Goal: Task Accomplishment & Management: Complete application form

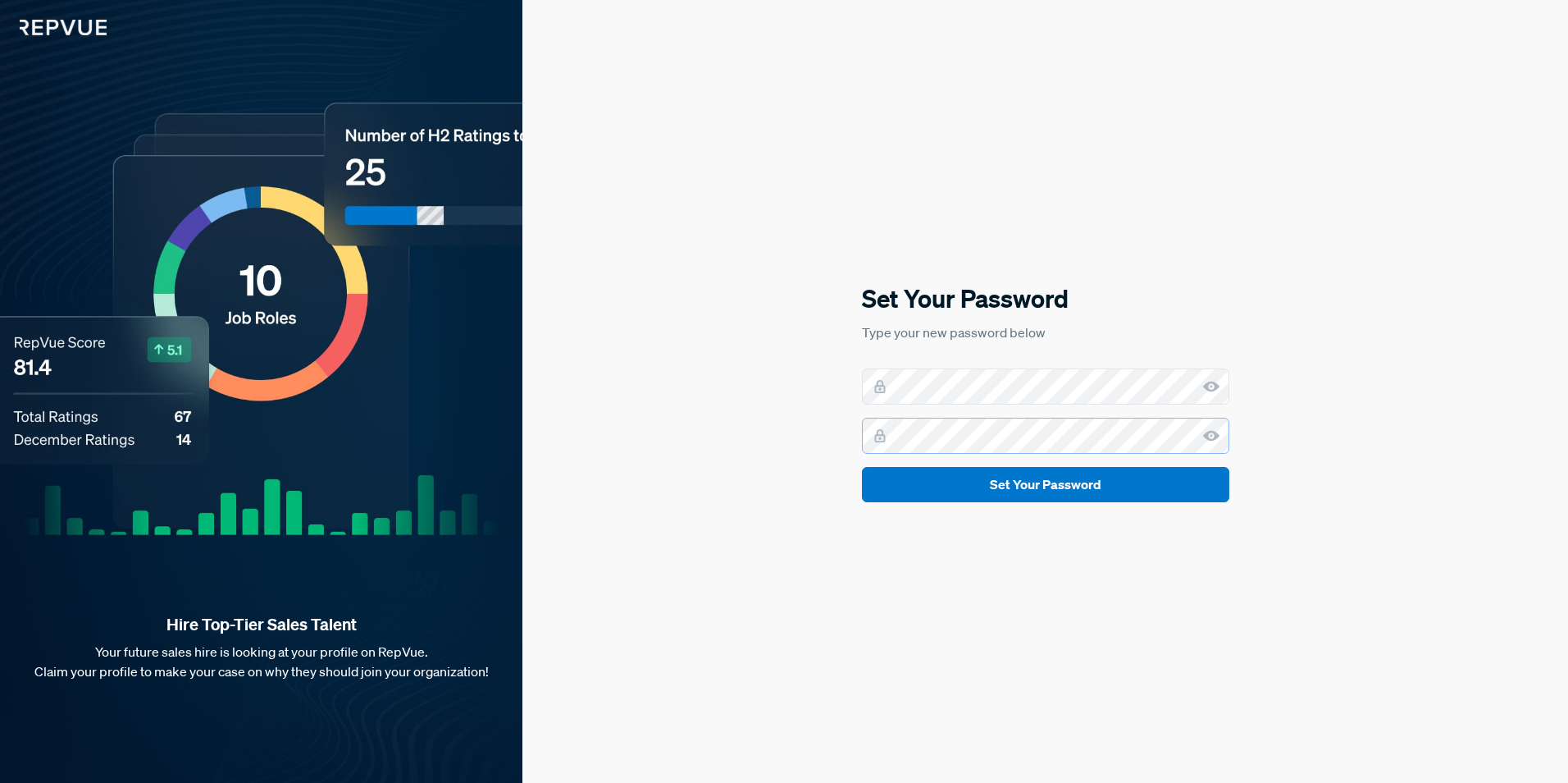
click at [862, 467] on button "Set Your Password" at bounding box center [1045, 485] width 367 height 35
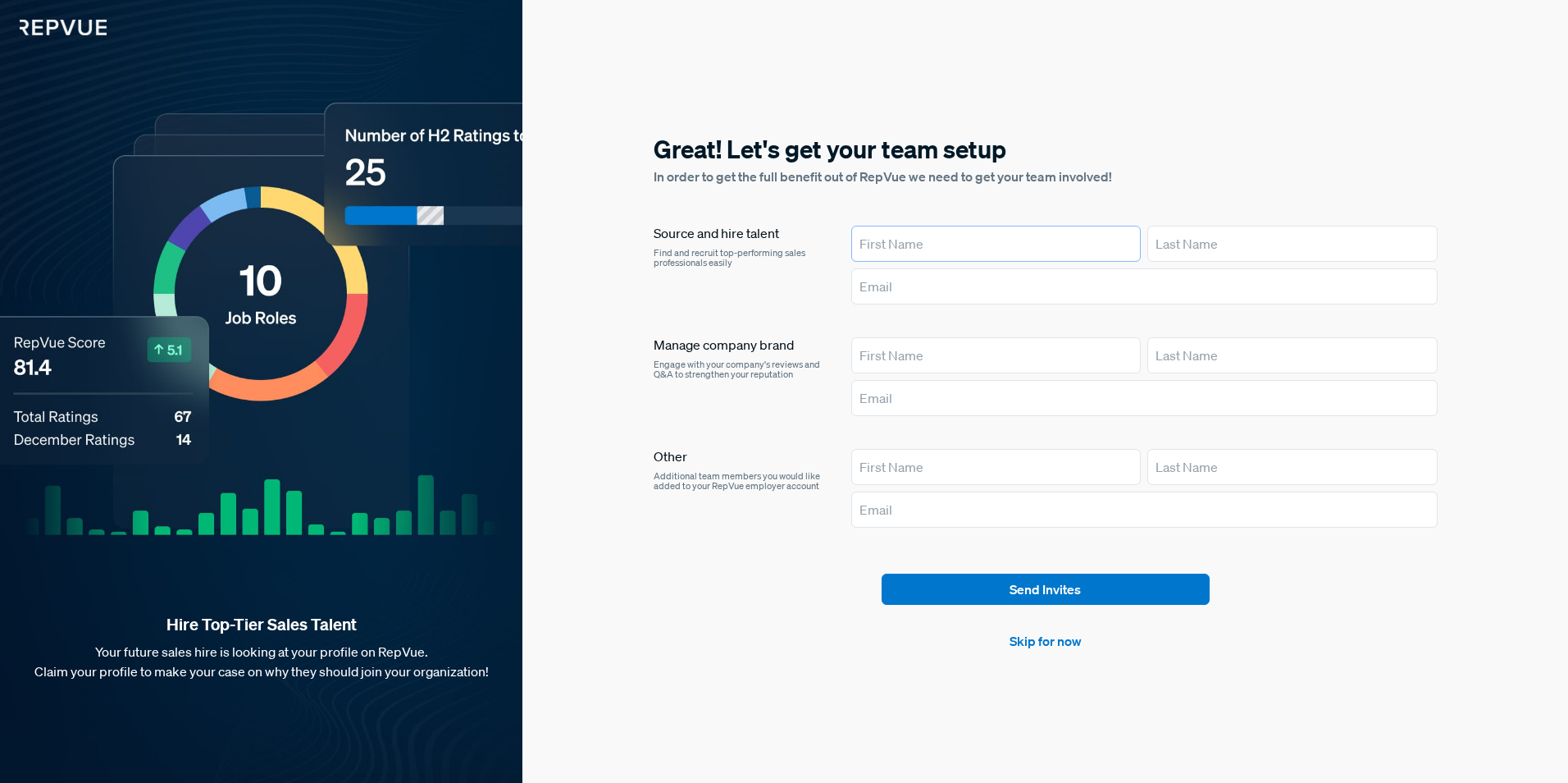
click at [993, 249] on input "text" at bounding box center [996, 244] width 290 height 36
type input "[PERSON_NAME]"
type input "[EMAIL_ADDRESS][DOMAIN_NAME]"
click at [921, 348] on input "text" at bounding box center [996, 355] width 290 height 36
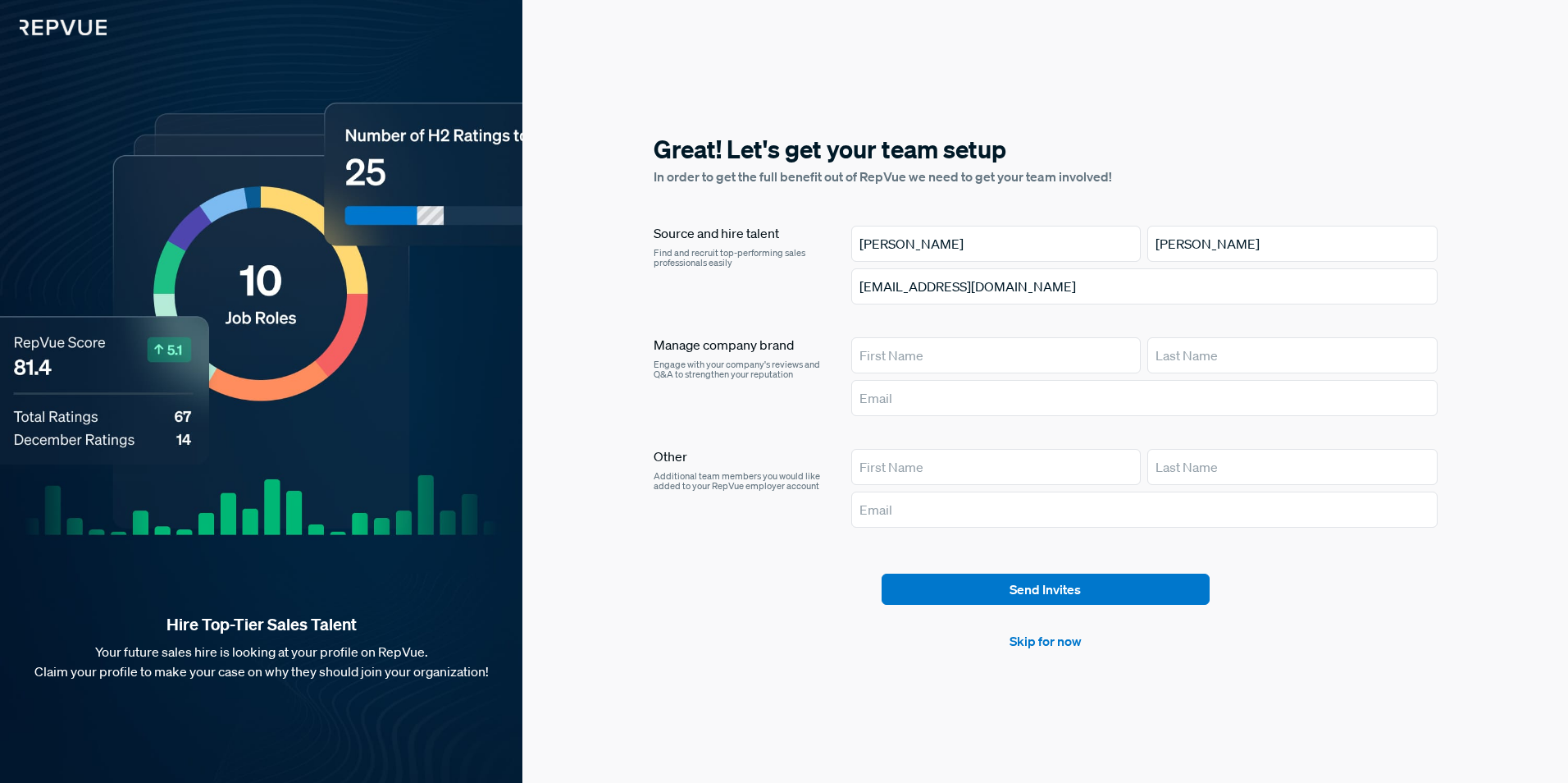
click at [781, 451] on h6 "Other" at bounding box center [739, 456] width 171 height 16
click at [1046, 647] on link "Skip for now" at bounding box center [1046, 640] width 72 height 19
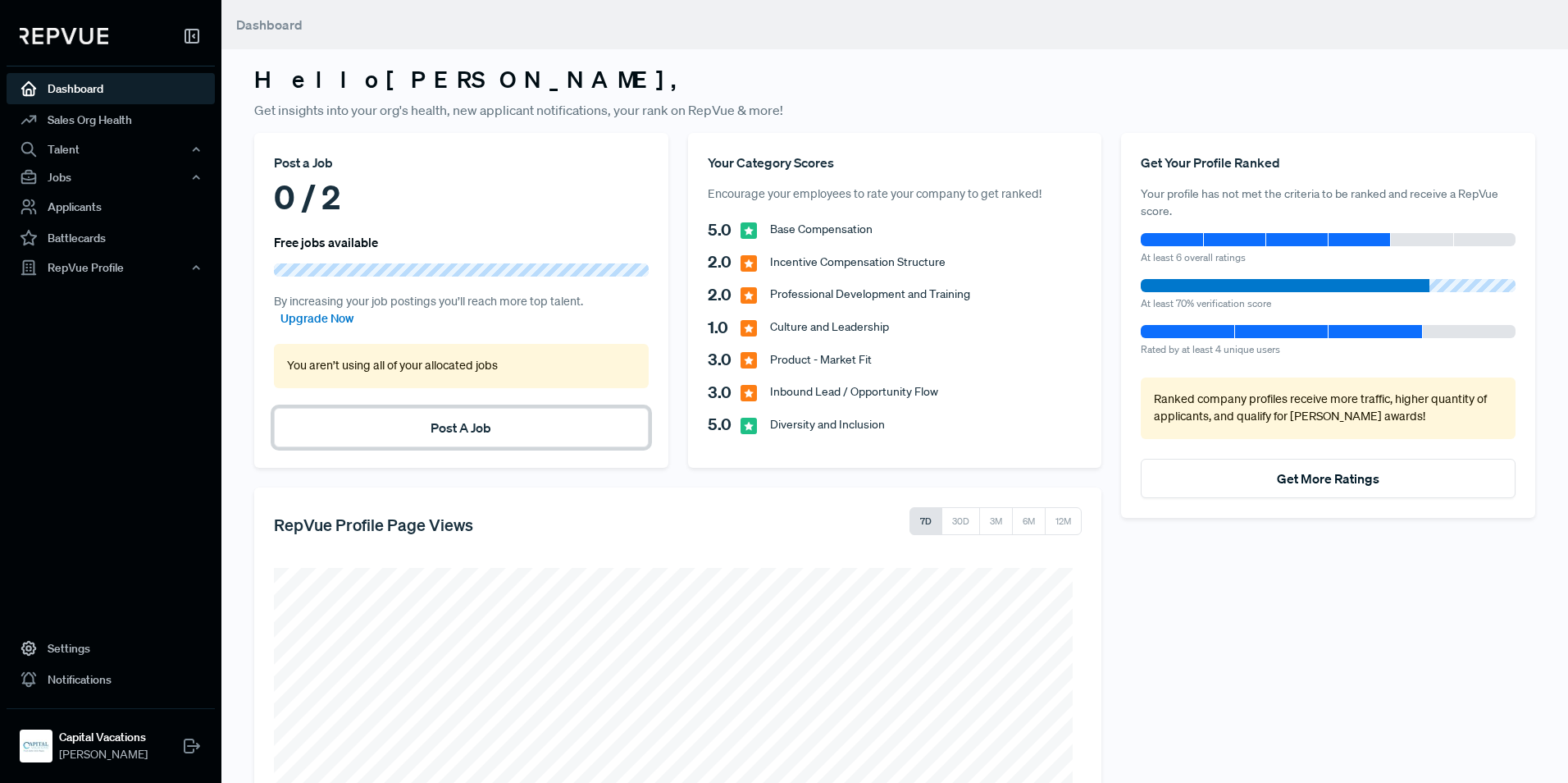
click at [551, 435] on button "Post A Job" at bounding box center [461, 427] width 375 height 39
click at [475, 423] on link "Post A Job" at bounding box center [461, 428] width 60 height 17
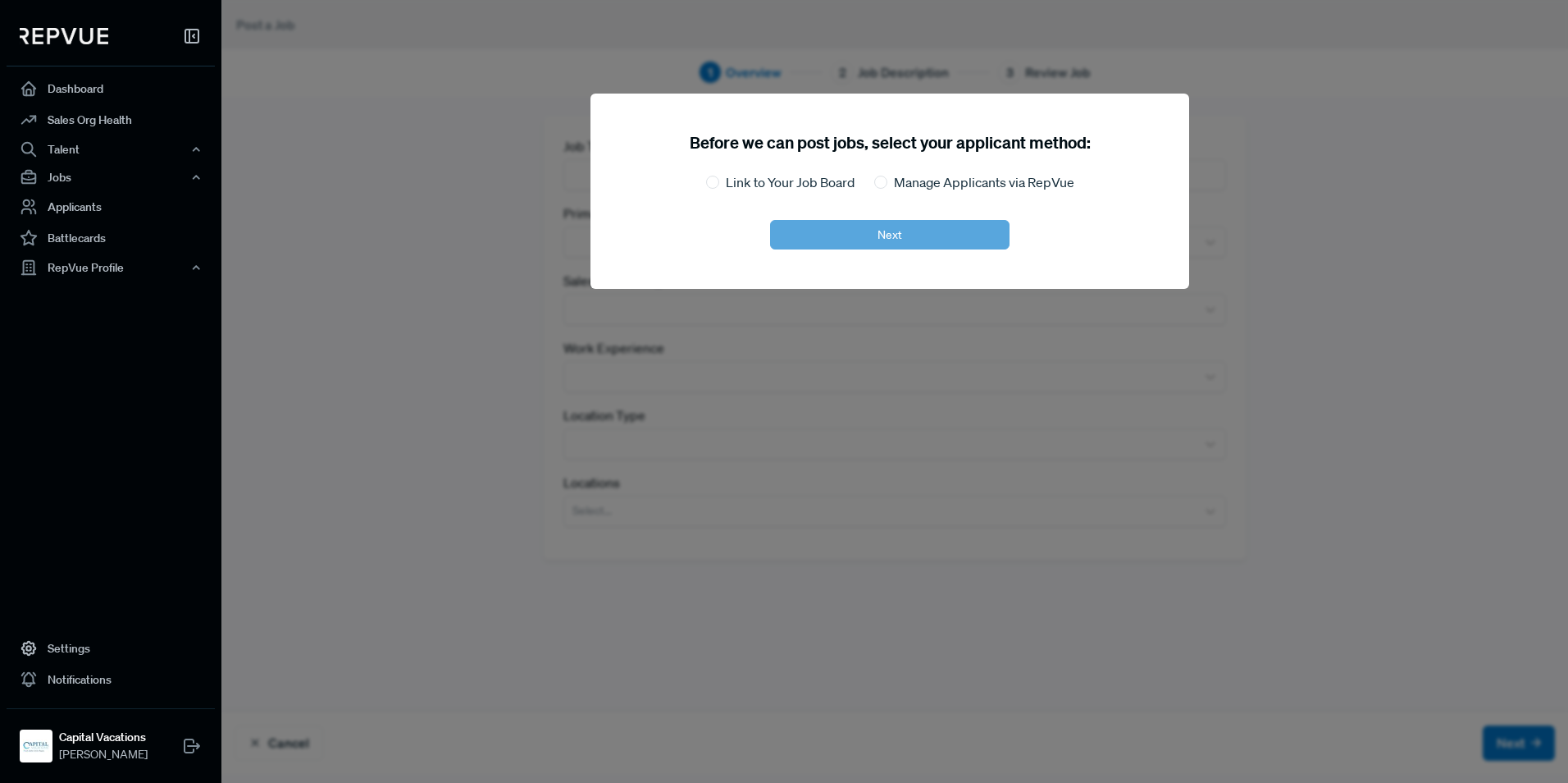
click at [785, 187] on label "Link to Your Job Board" at bounding box center [789, 181] width 128 height 19
click at [719, 187] on input "Link to Your Job Board" at bounding box center [713, 182] width 13 height 13
radio input "true"
click at [793, 239] on button "Next" at bounding box center [889, 234] width 239 height 29
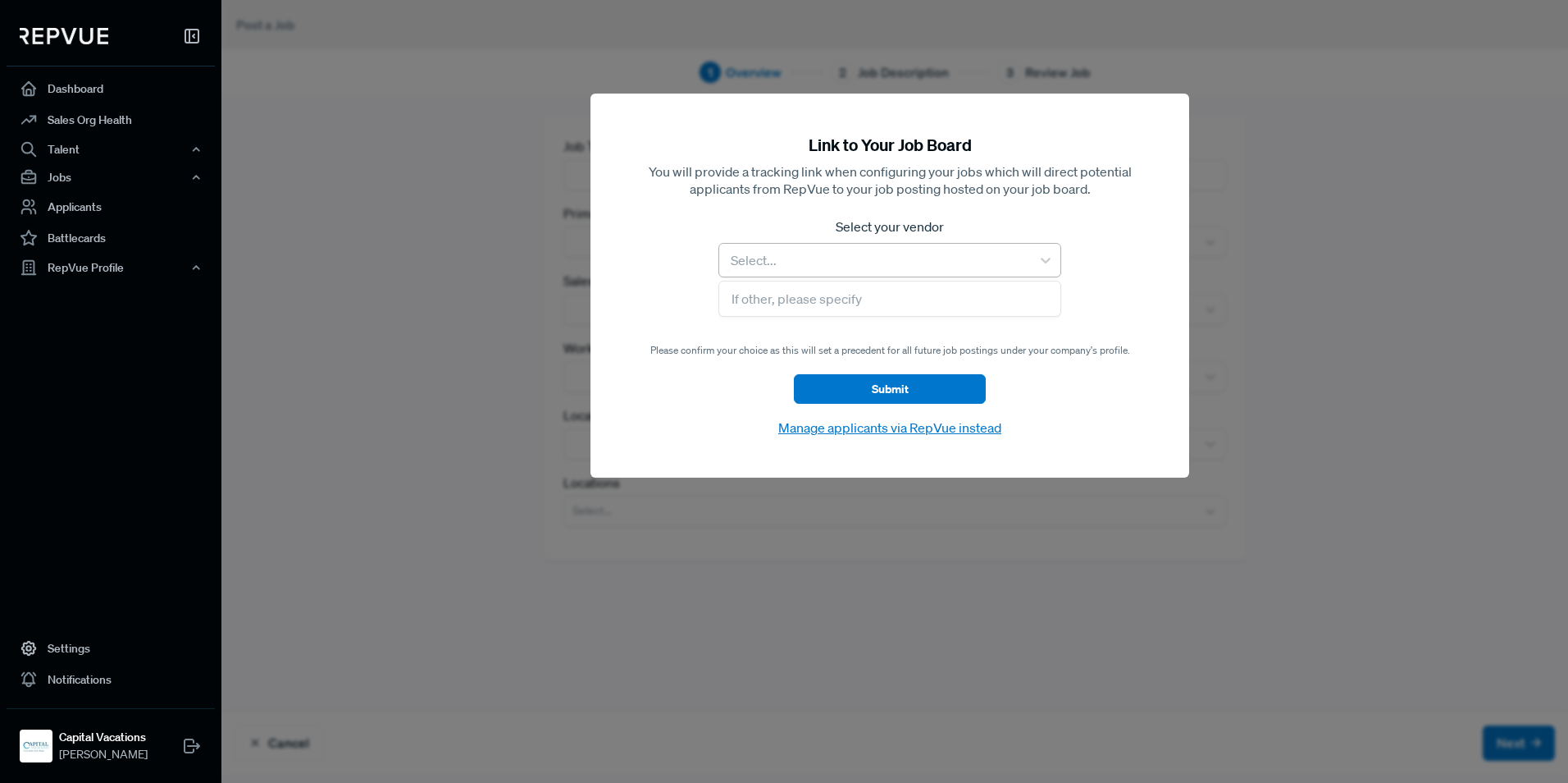
click at [821, 265] on div at bounding box center [875, 260] width 296 height 23
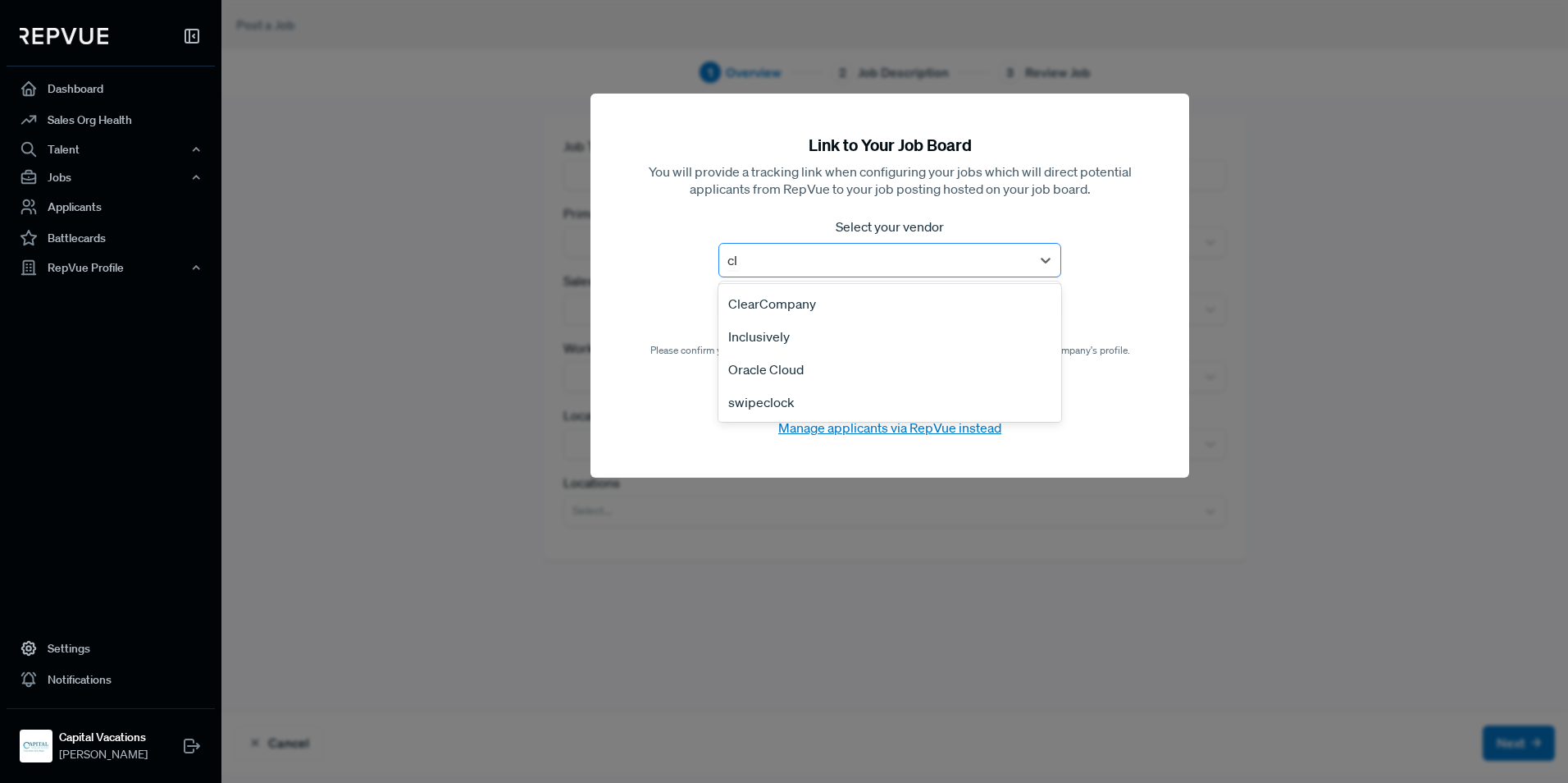
type input "cle"
click at [793, 300] on div "ClearCompany" at bounding box center [889, 303] width 343 height 33
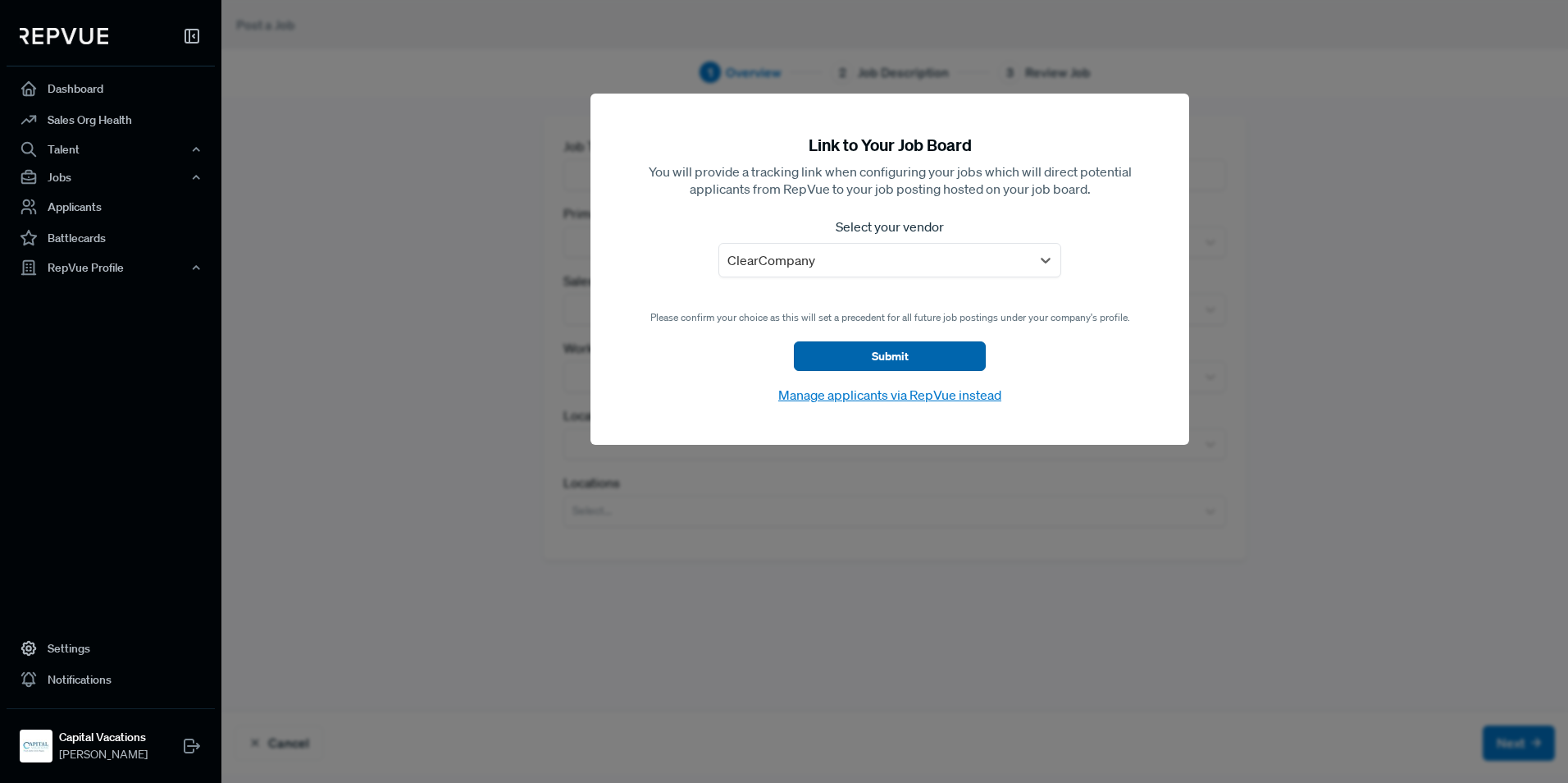
click at [842, 355] on button "Submit" at bounding box center [889, 355] width 192 height 29
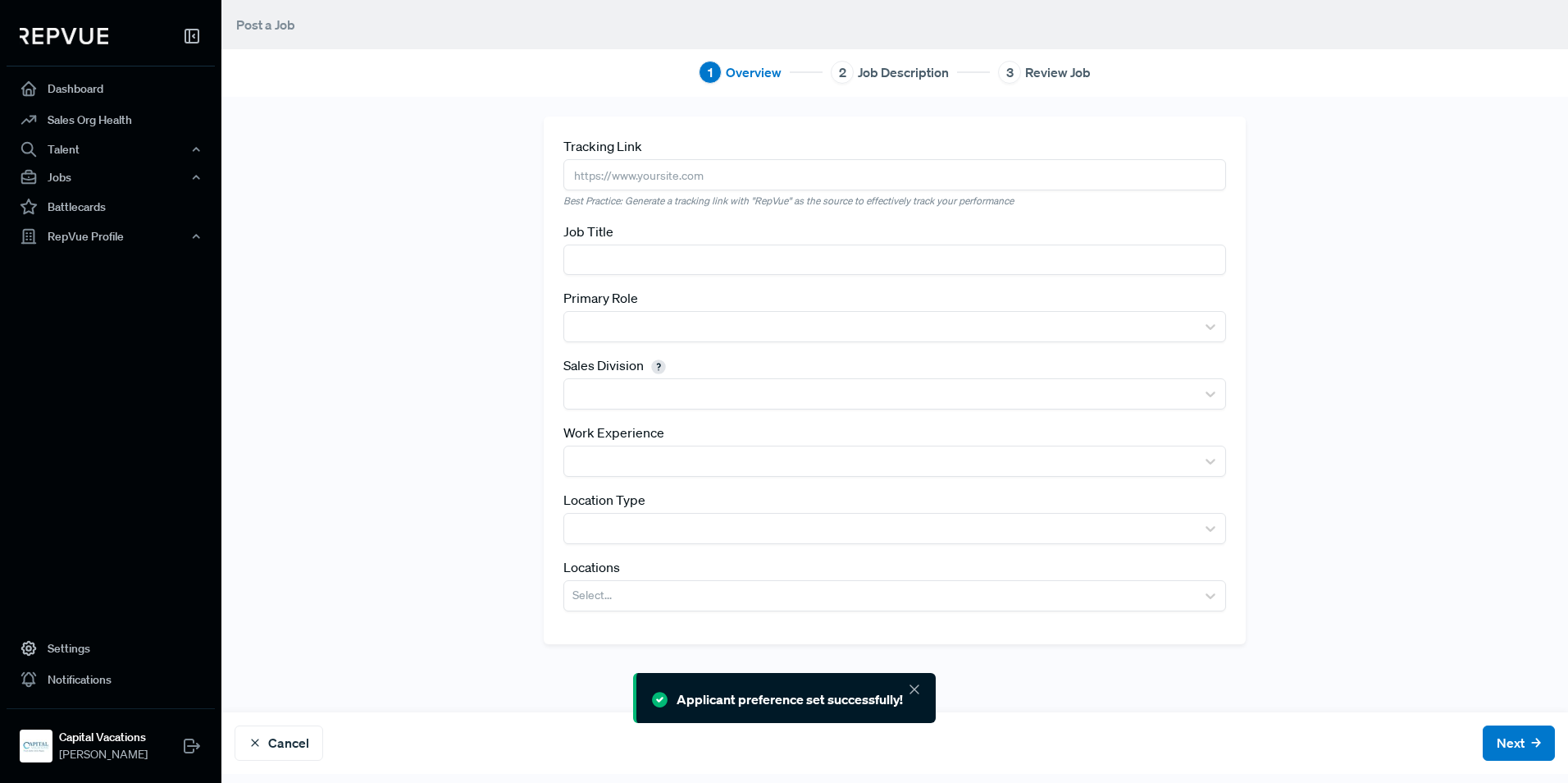
click at [638, 247] on input "text" at bounding box center [894, 260] width 663 height 30
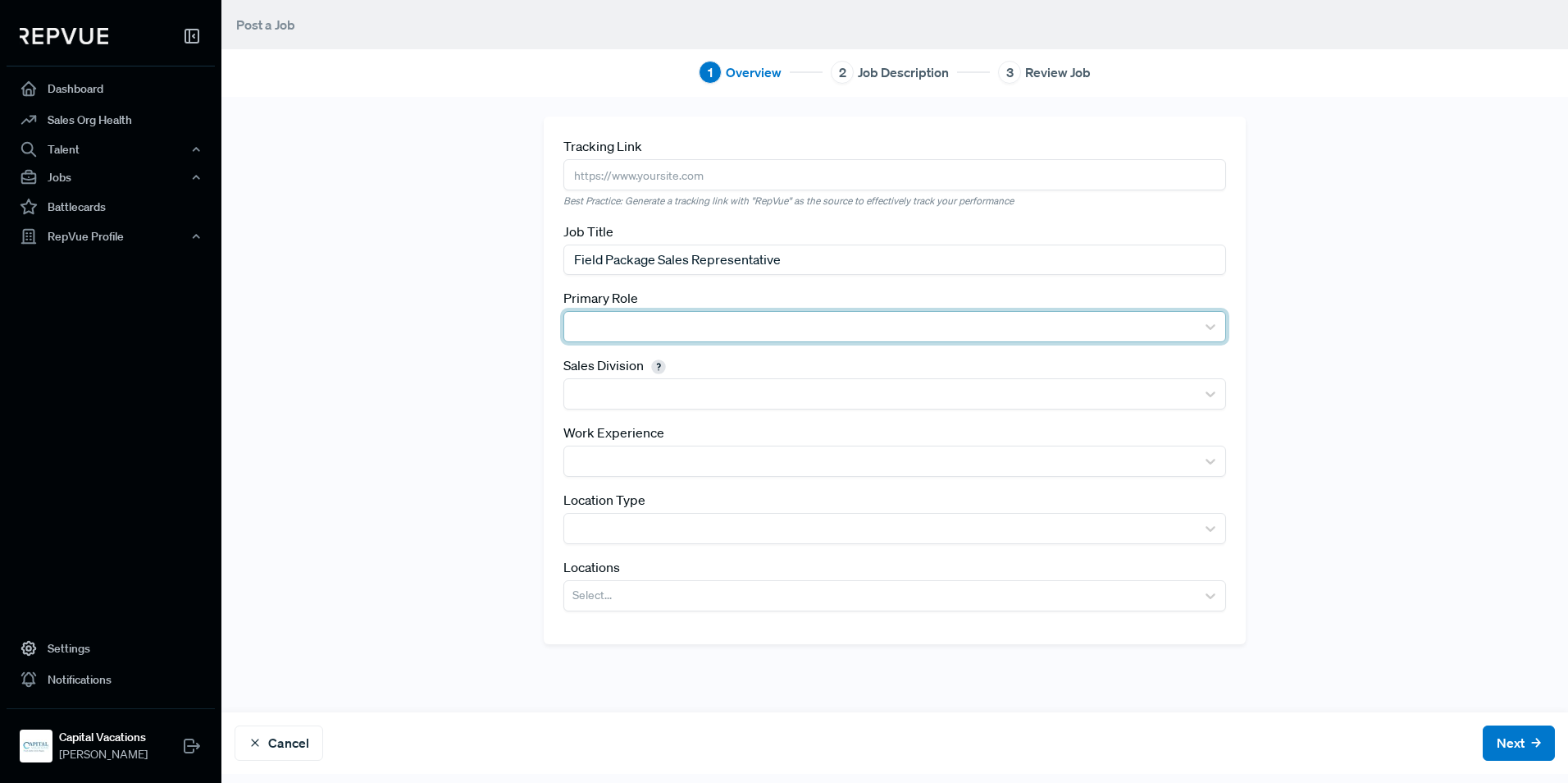
type input "Field Package Sales Representative"
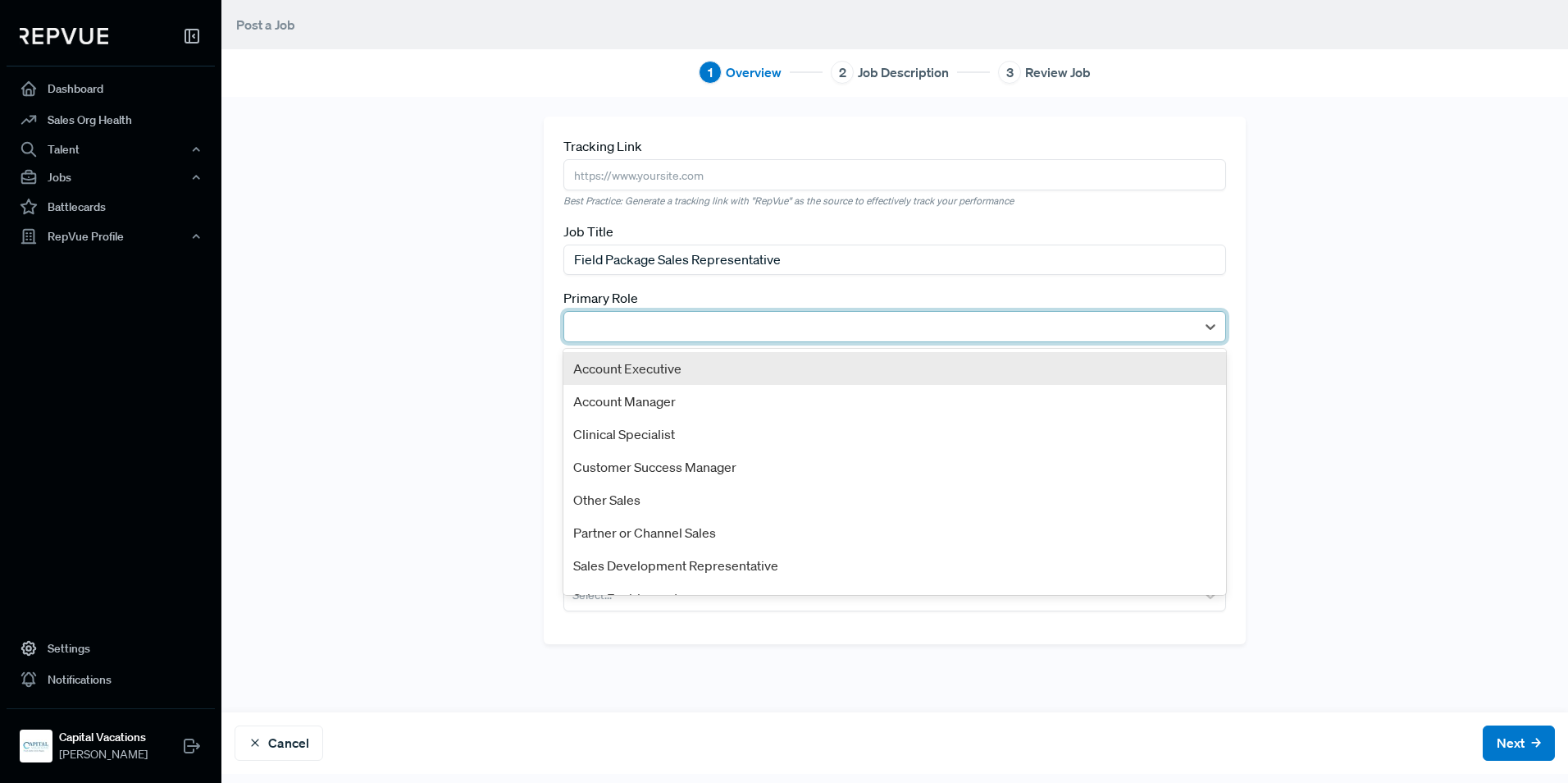
click at [739, 317] on div at bounding box center [880, 326] width 615 height 23
type input "sa"
click at [743, 374] on div "Other Sales" at bounding box center [894, 368] width 663 height 33
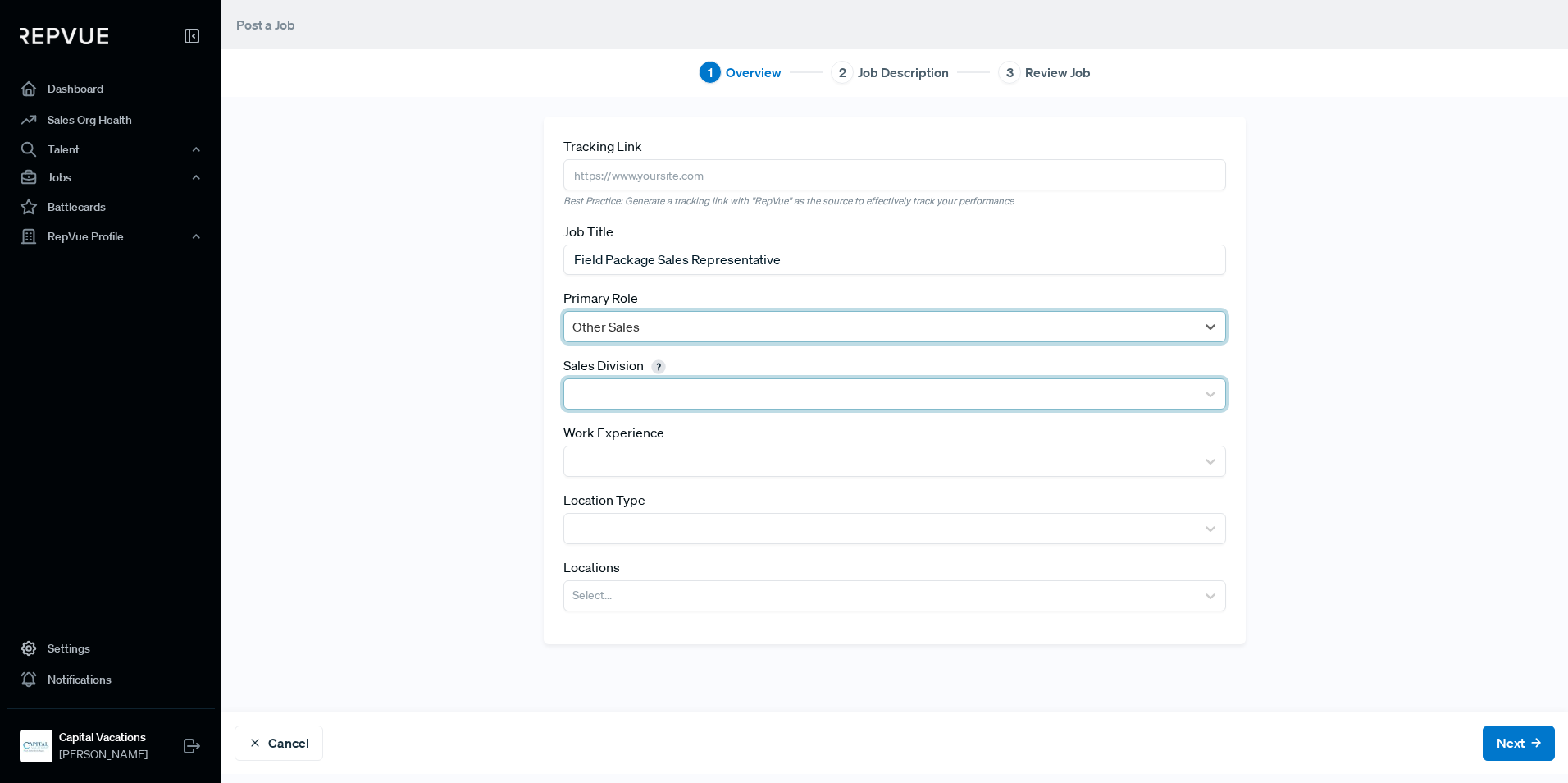
click at [642, 391] on div at bounding box center [880, 393] width 615 height 23
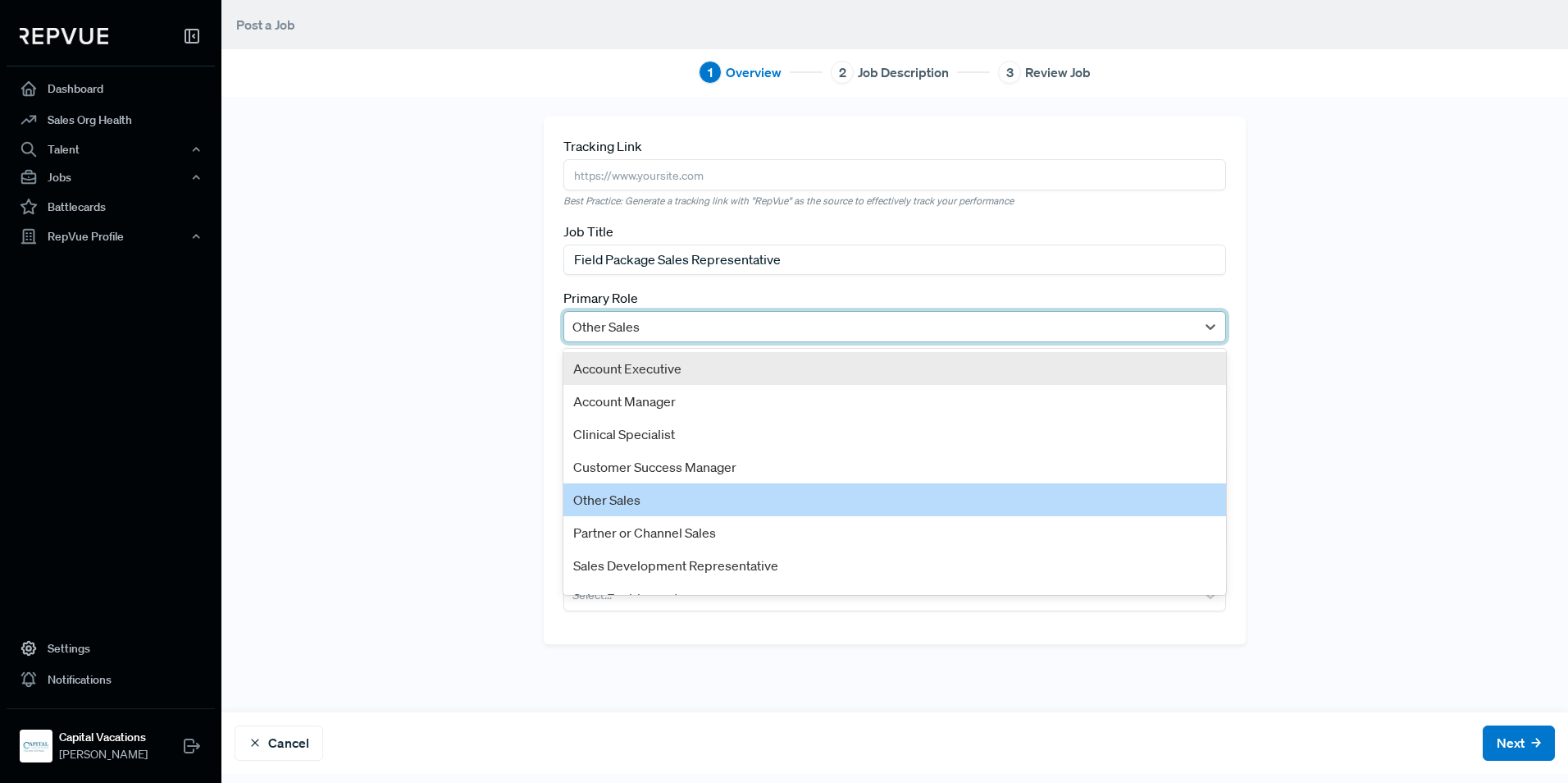
click at [682, 327] on div at bounding box center [880, 326] width 615 height 23
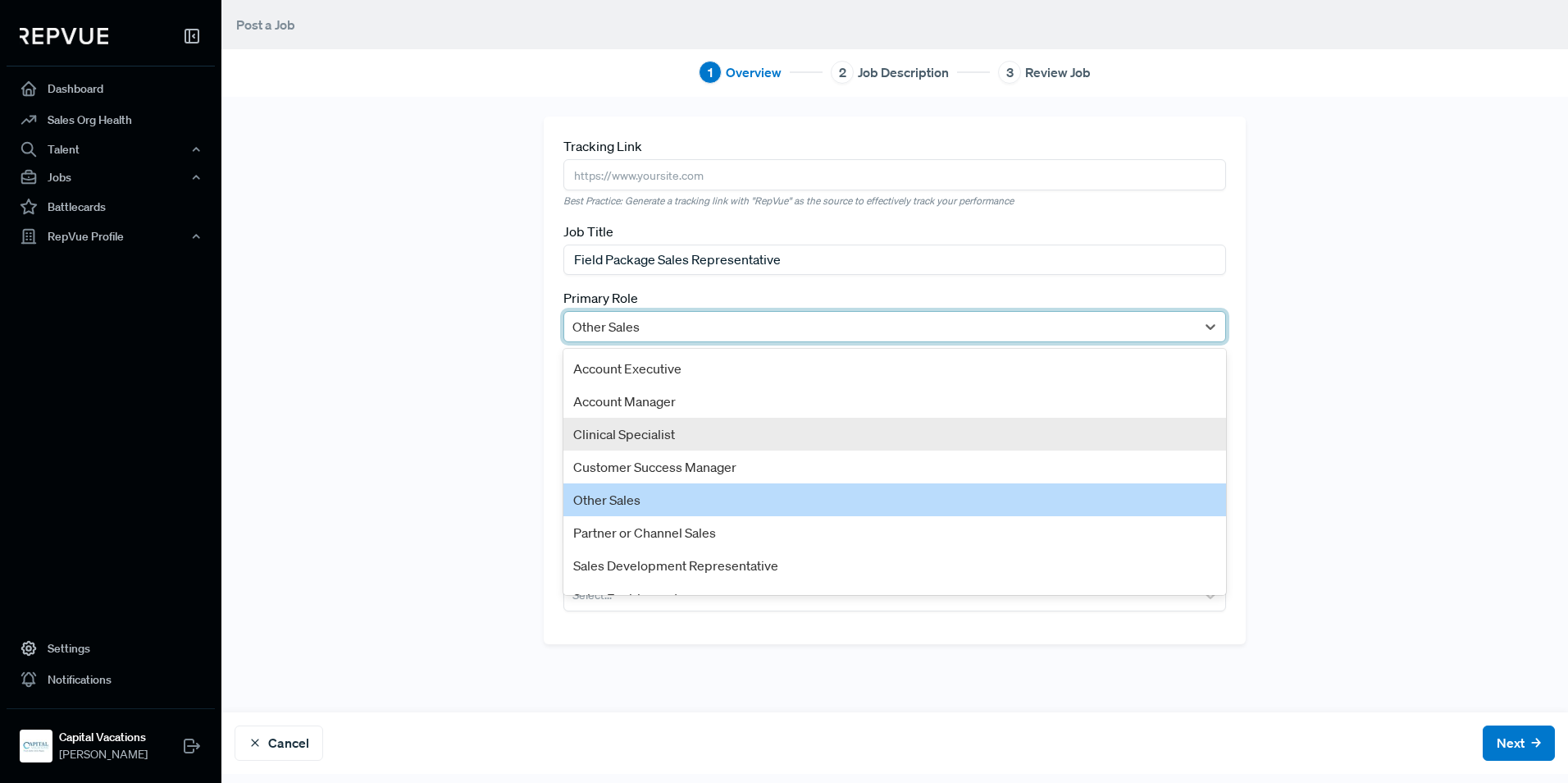
click at [474, 426] on div "Tracking Link Best Practice: Generate a tracking link with "RepVue" as the sour…" at bounding box center [894, 404] width 1083 height 575
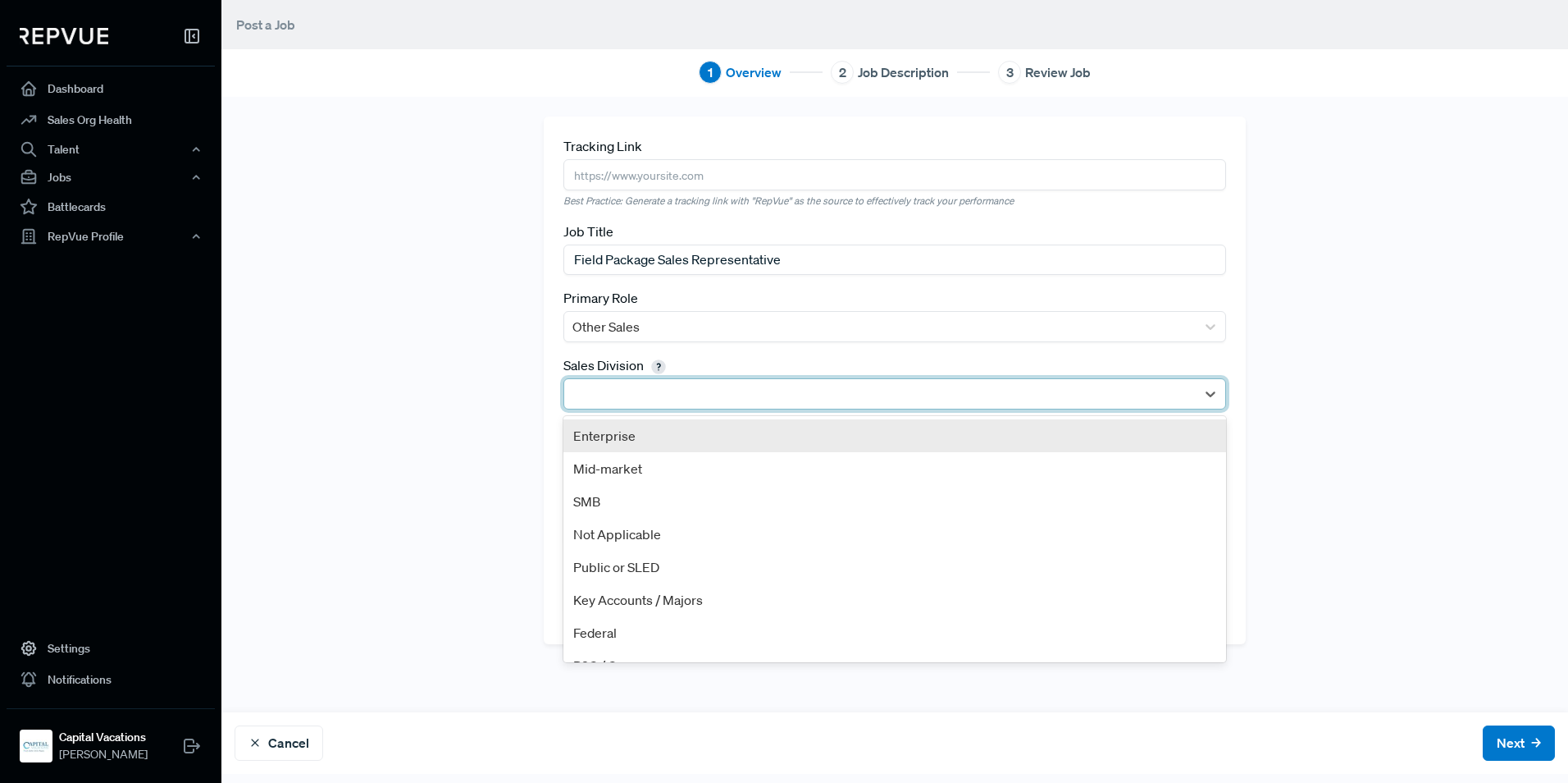
click at [642, 402] on div at bounding box center [880, 393] width 615 height 23
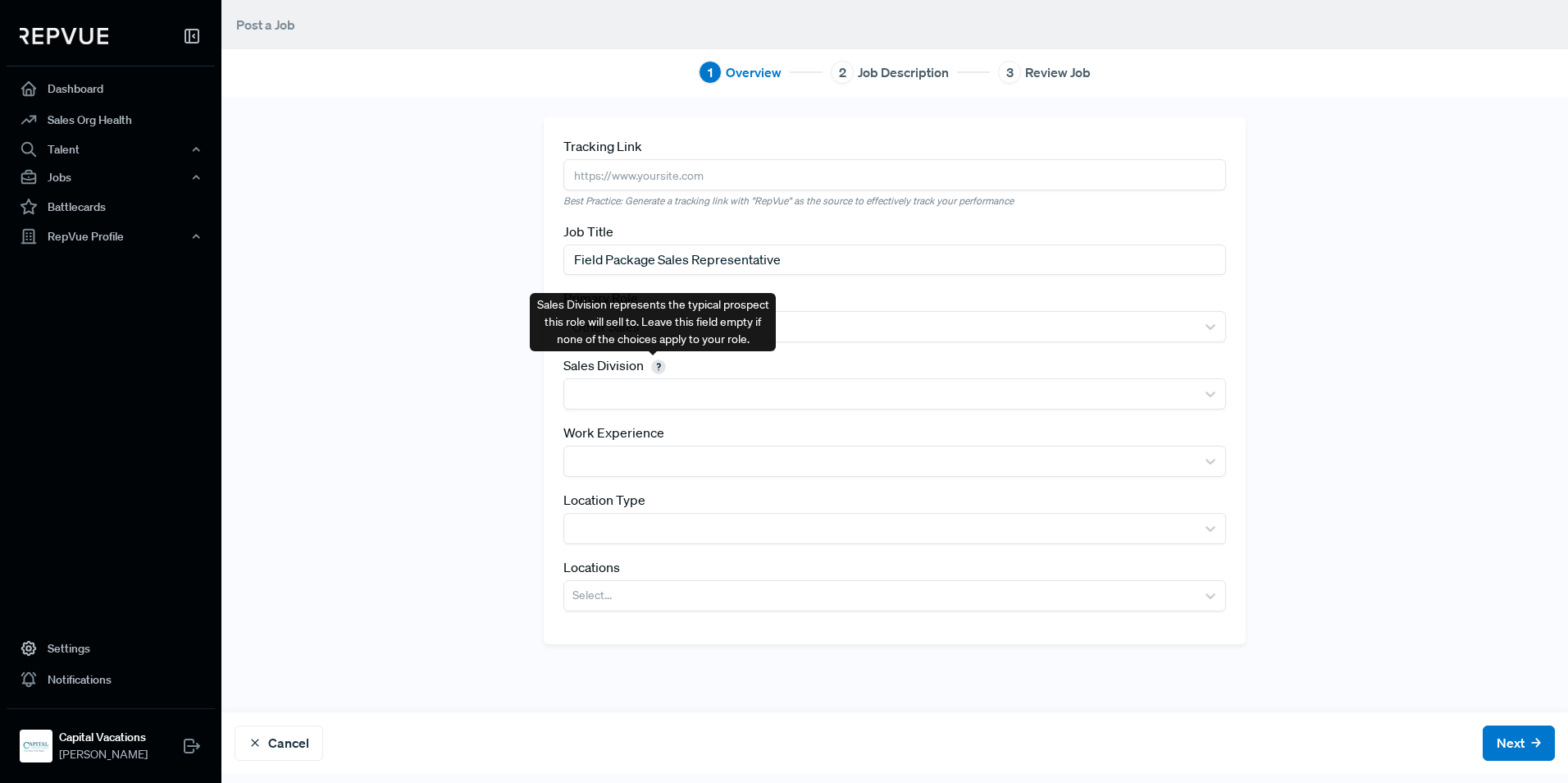
click at [653, 365] on use at bounding box center [659, 367] width 13 height 13
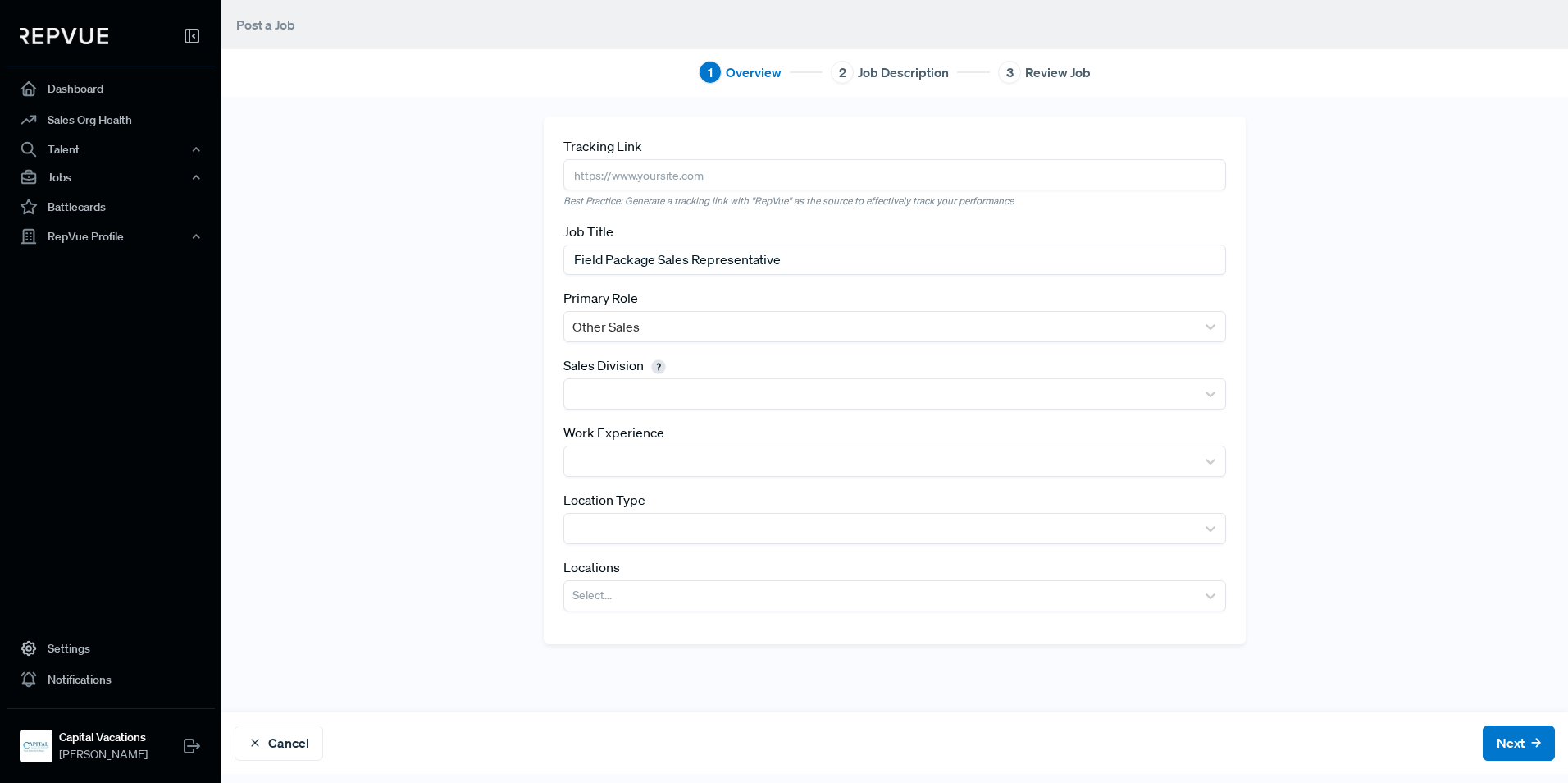
drag, startPoint x: 622, startPoint y: 432, endPoint x: 633, endPoint y: 416, distance: 19.4
click at [622, 431] on label "Work Experience" at bounding box center [614, 432] width 101 height 19
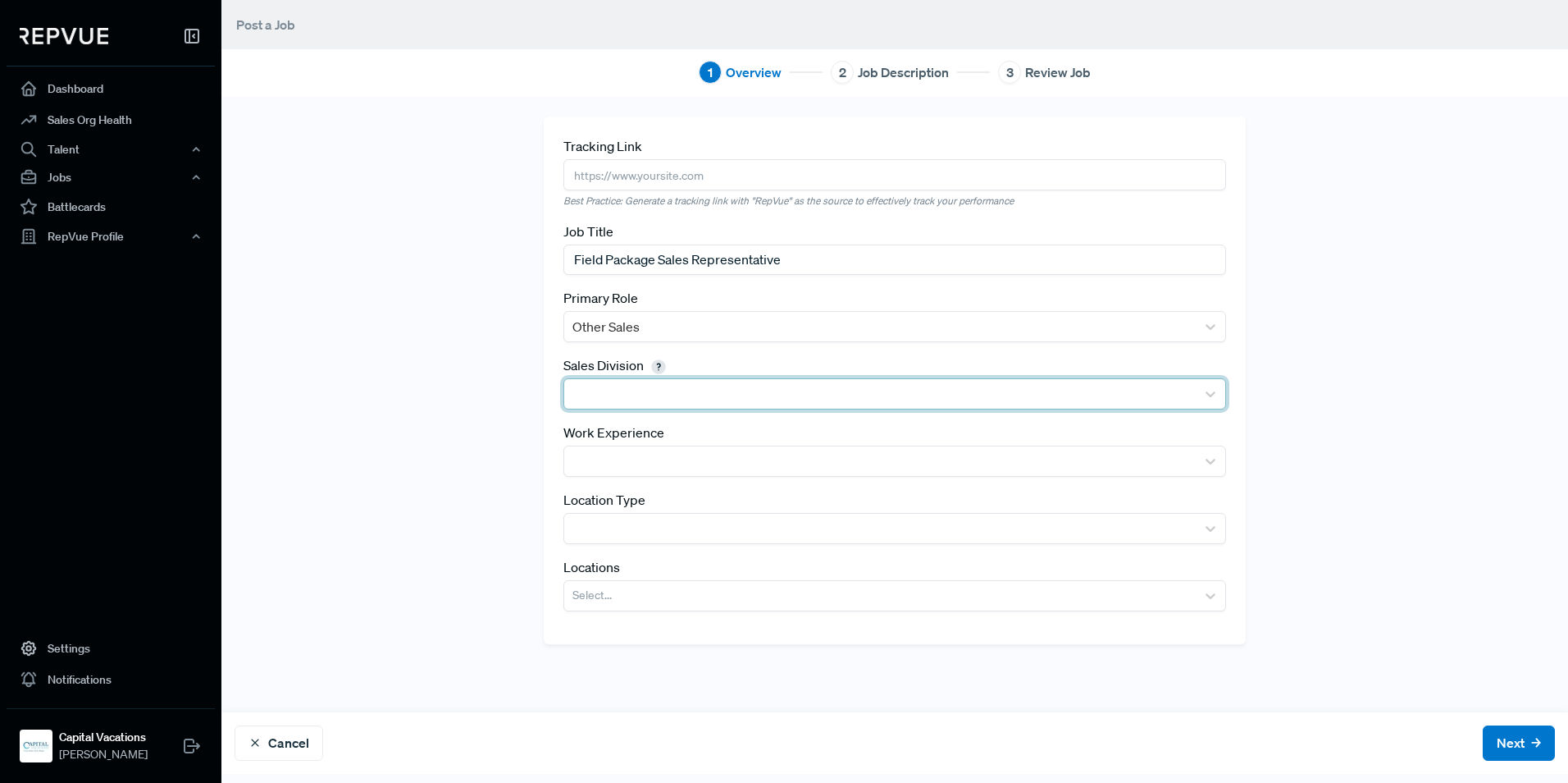
click at [637, 401] on div at bounding box center [880, 393] width 615 height 23
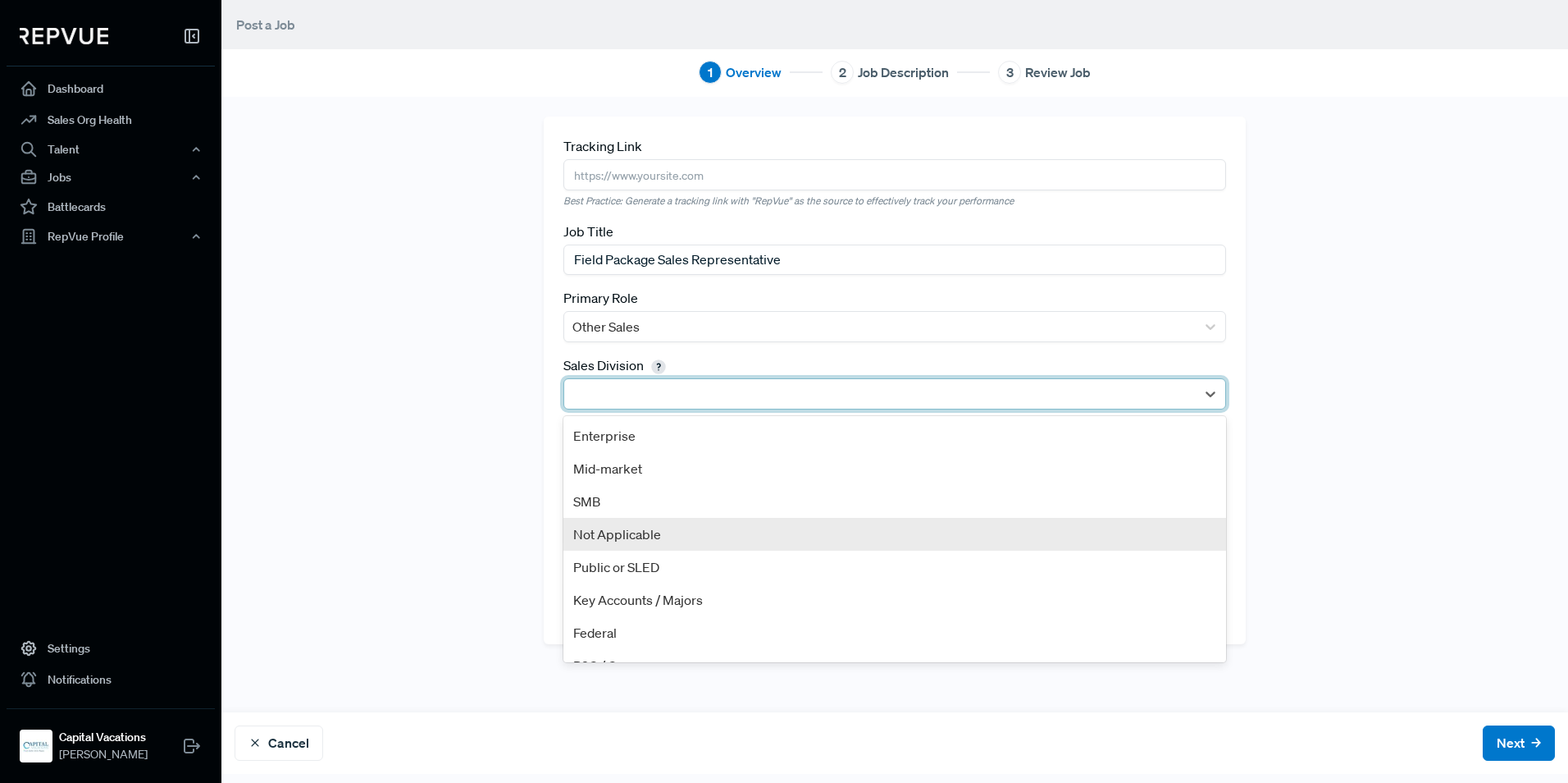
scroll to position [23, 0]
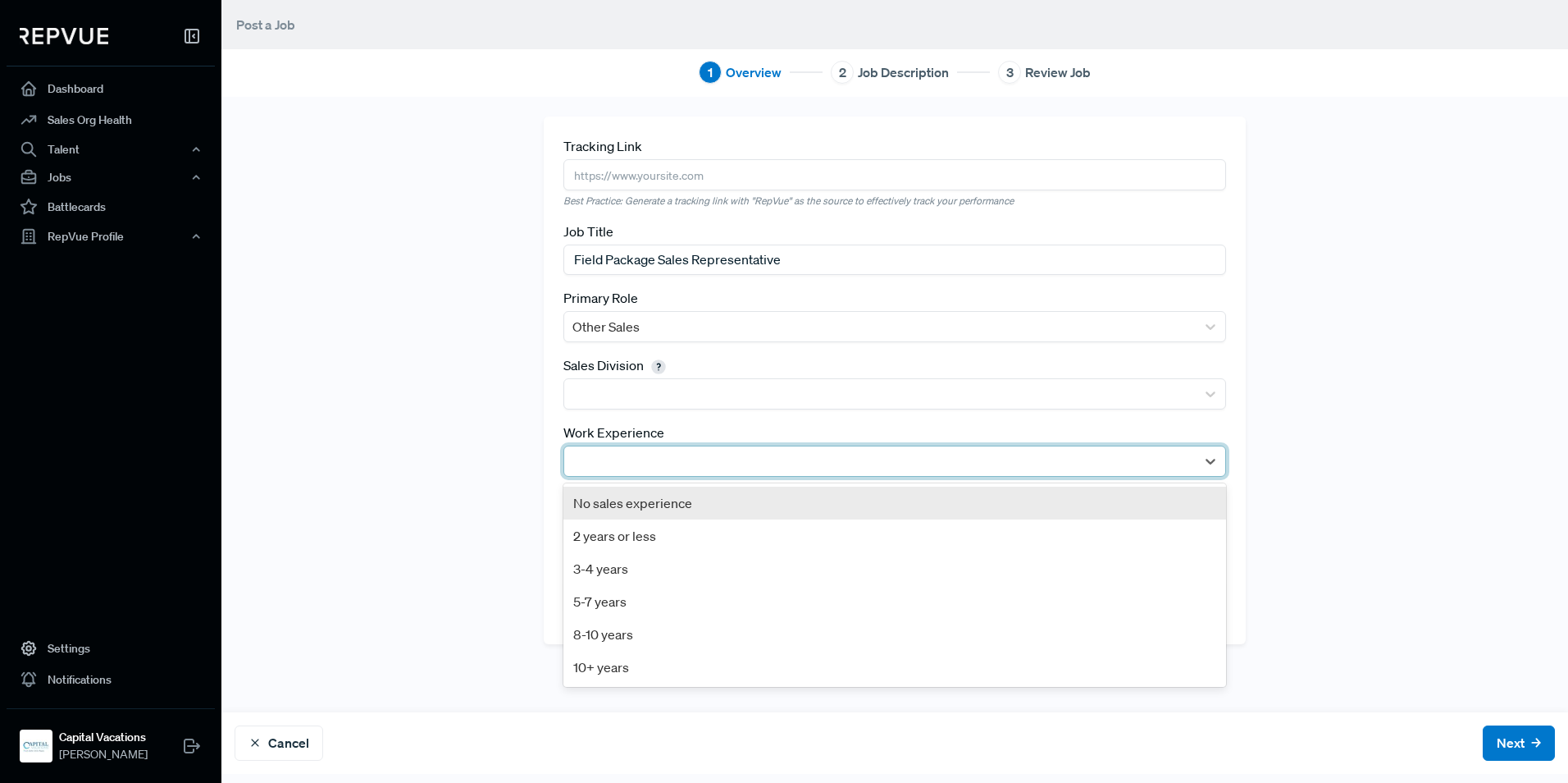
click at [611, 470] on div at bounding box center [880, 460] width 615 height 23
click at [623, 511] on div "No sales experience" at bounding box center [894, 502] width 663 height 33
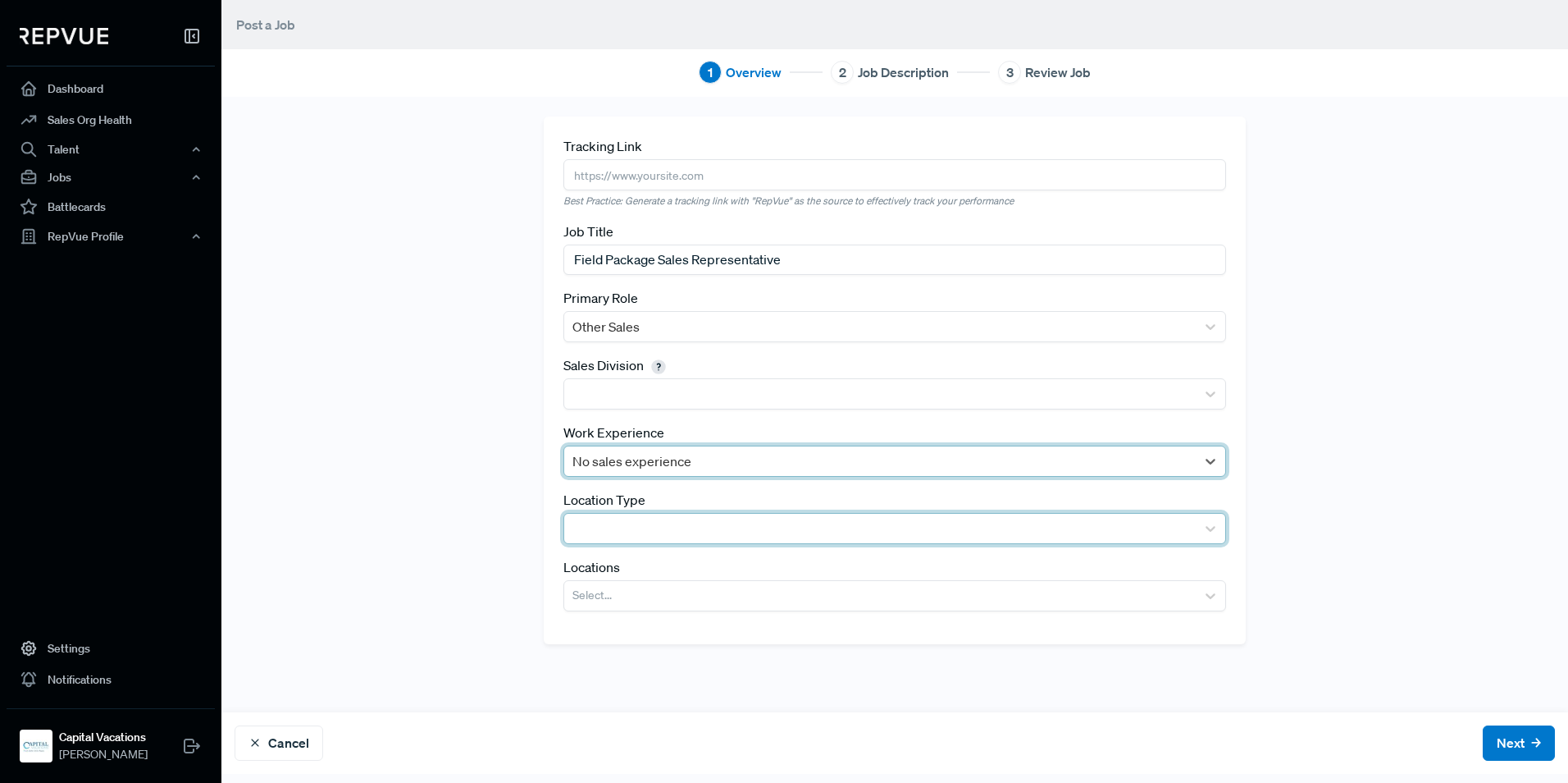
click at [662, 535] on div at bounding box center [880, 528] width 615 height 23
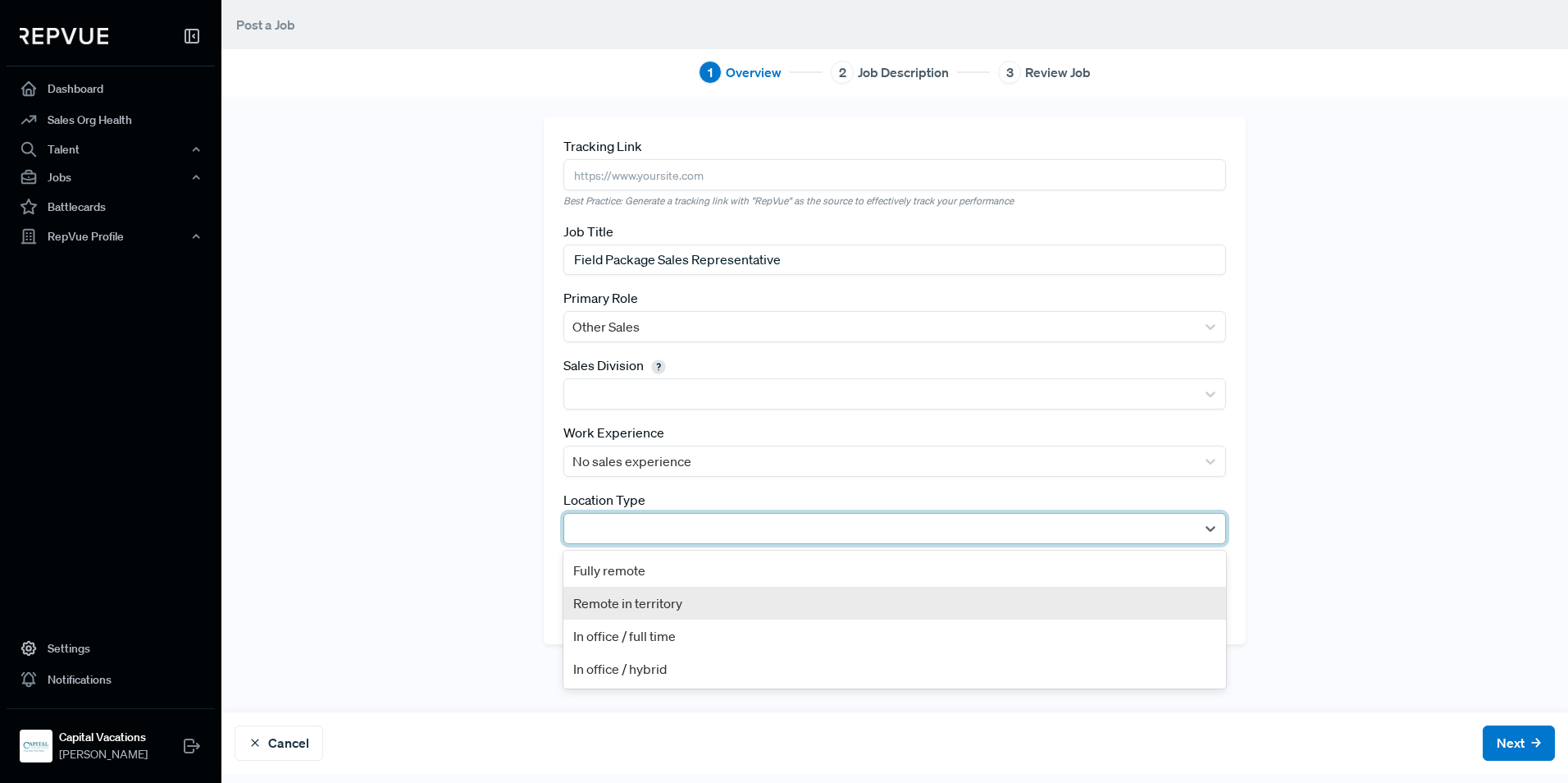
click at [714, 603] on div "Remote in territory" at bounding box center [894, 602] width 663 height 33
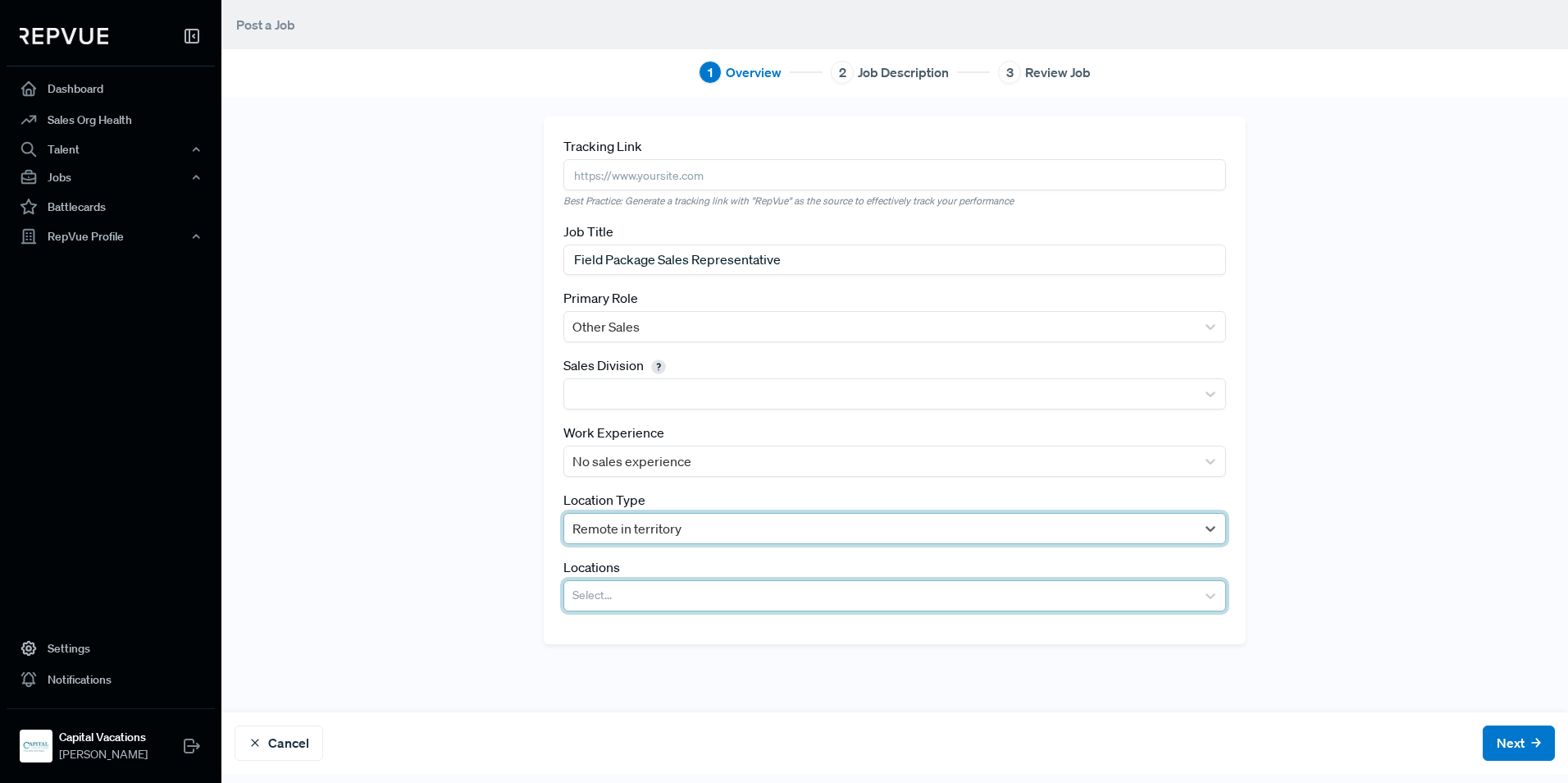
click at [631, 596] on div at bounding box center [880, 595] width 615 height 23
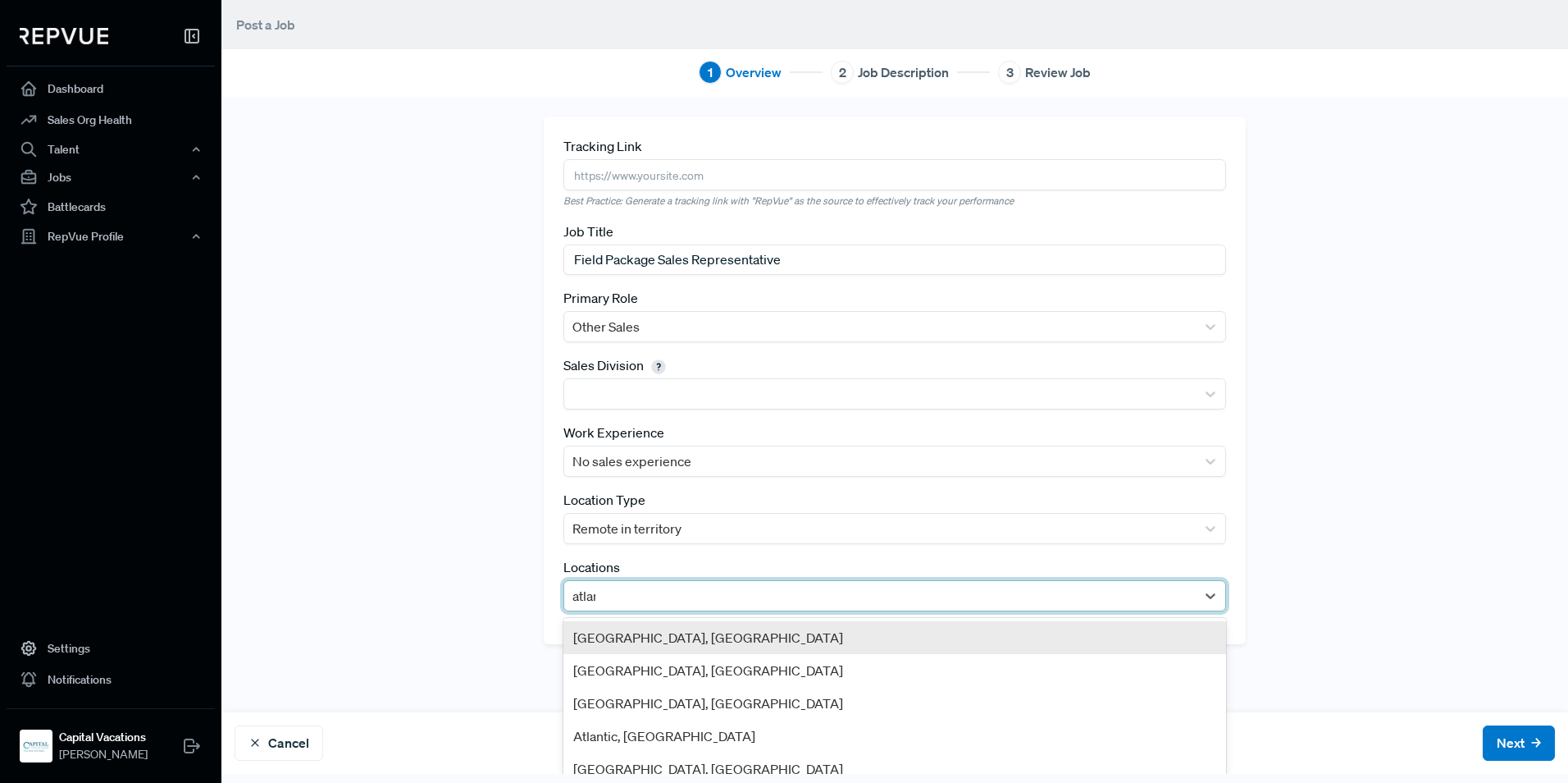
type input "atlant"
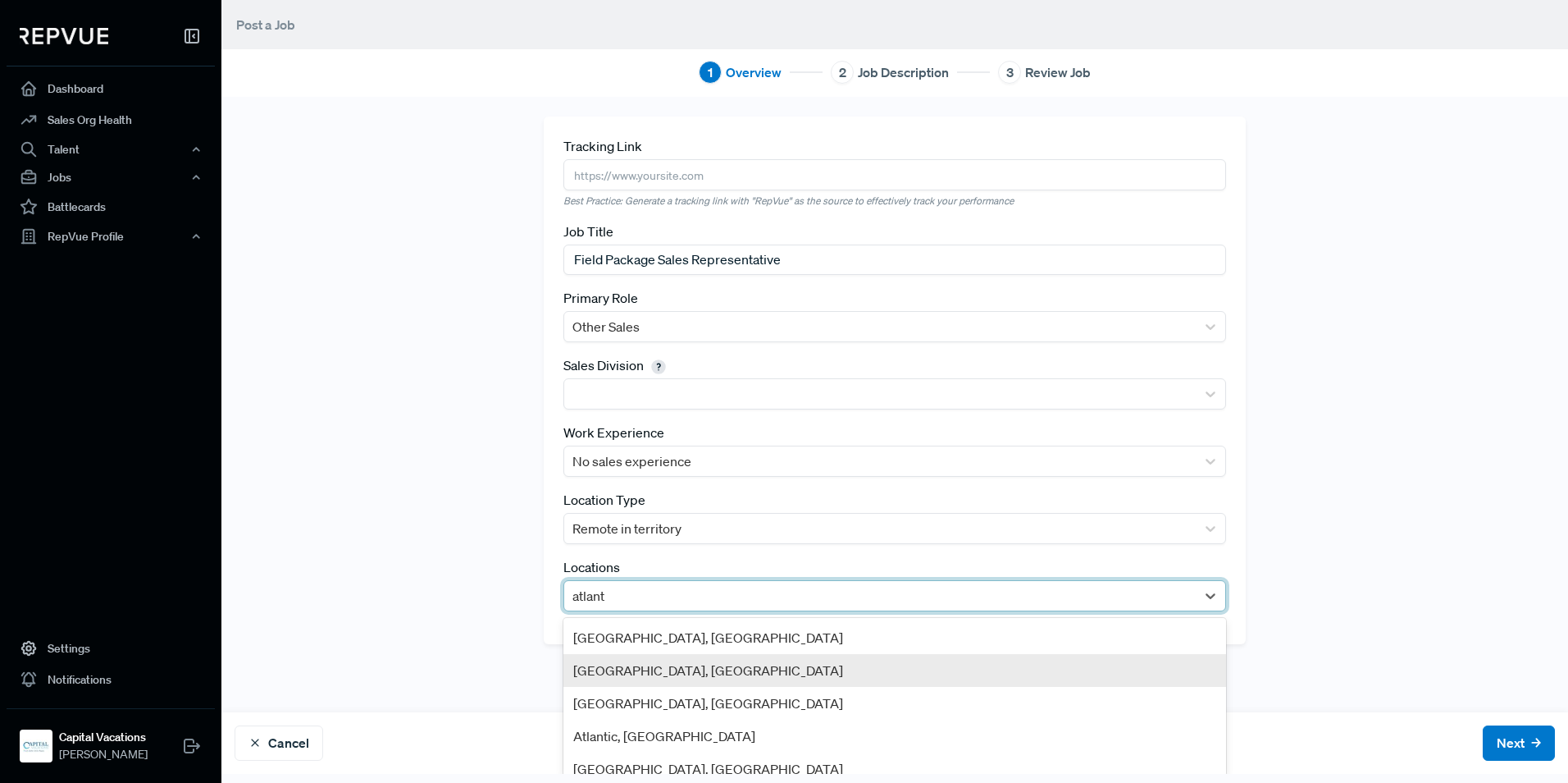
click at [616, 665] on div "[GEOGRAPHIC_DATA], [GEOGRAPHIC_DATA]" at bounding box center [894, 670] width 663 height 33
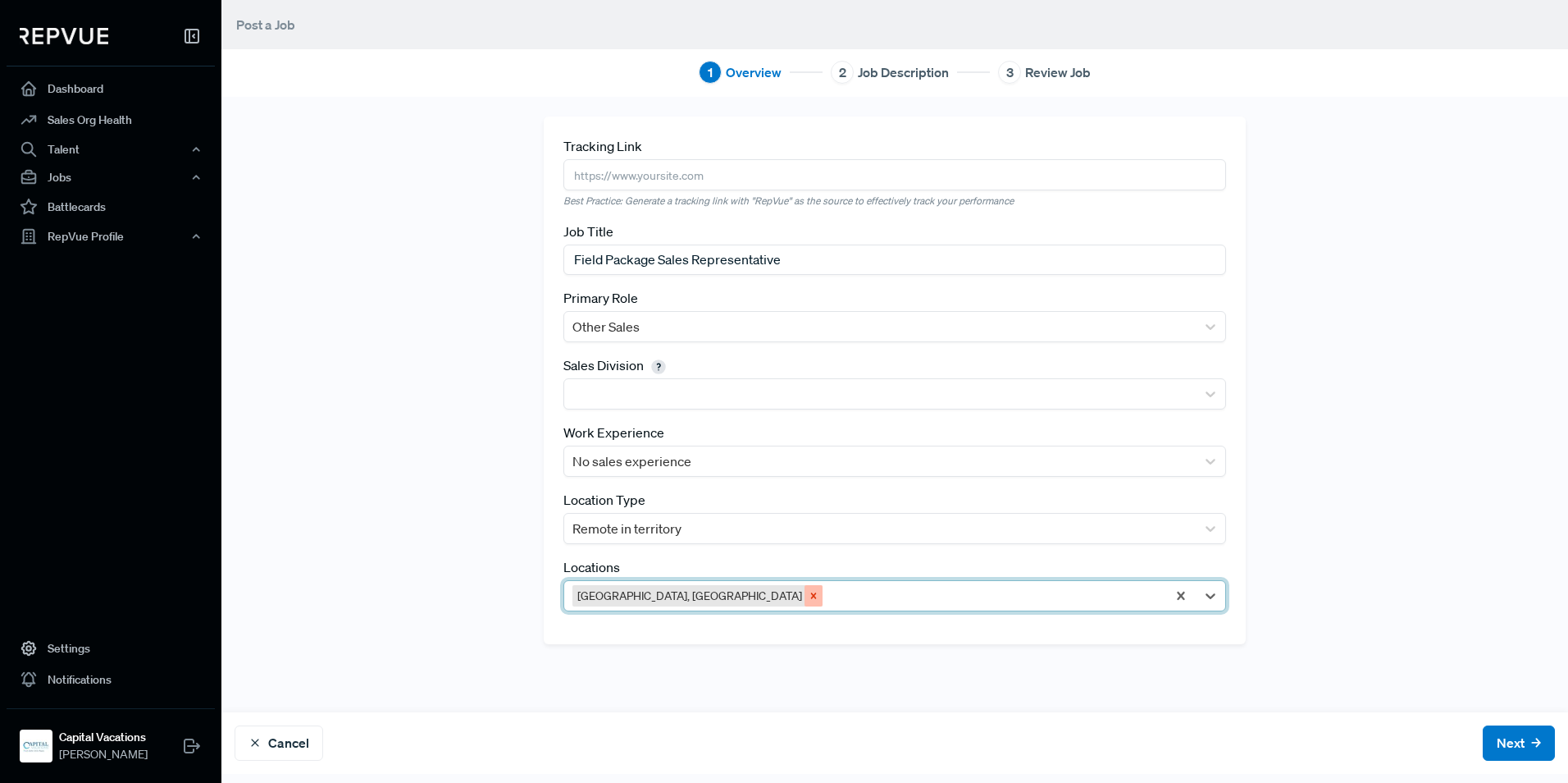
click at [805, 602] on div "Remove Atlanta, GA" at bounding box center [813, 595] width 18 height 21
click at [643, 602] on div at bounding box center [880, 595] width 615 height 23
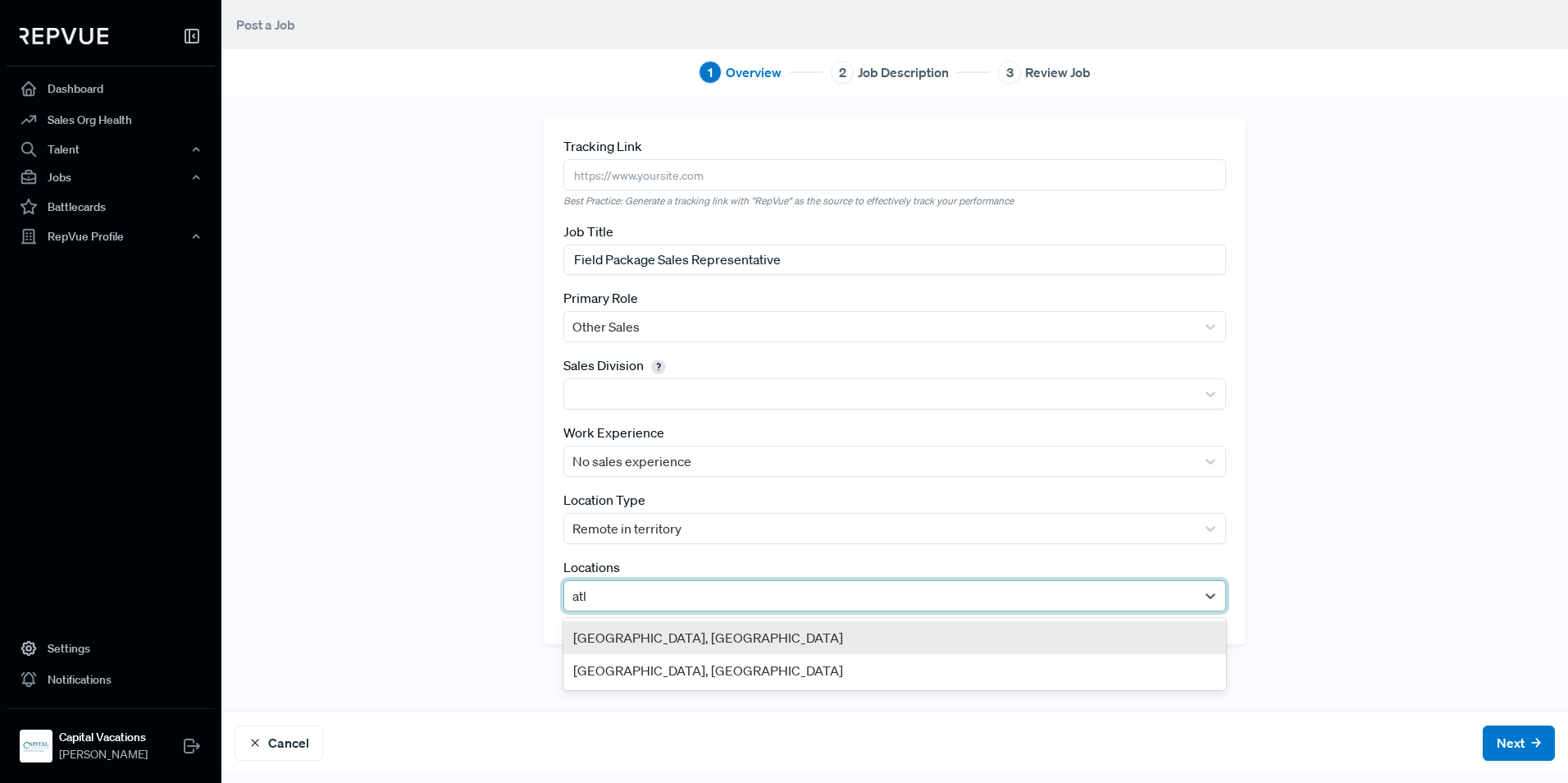
type input "atla"
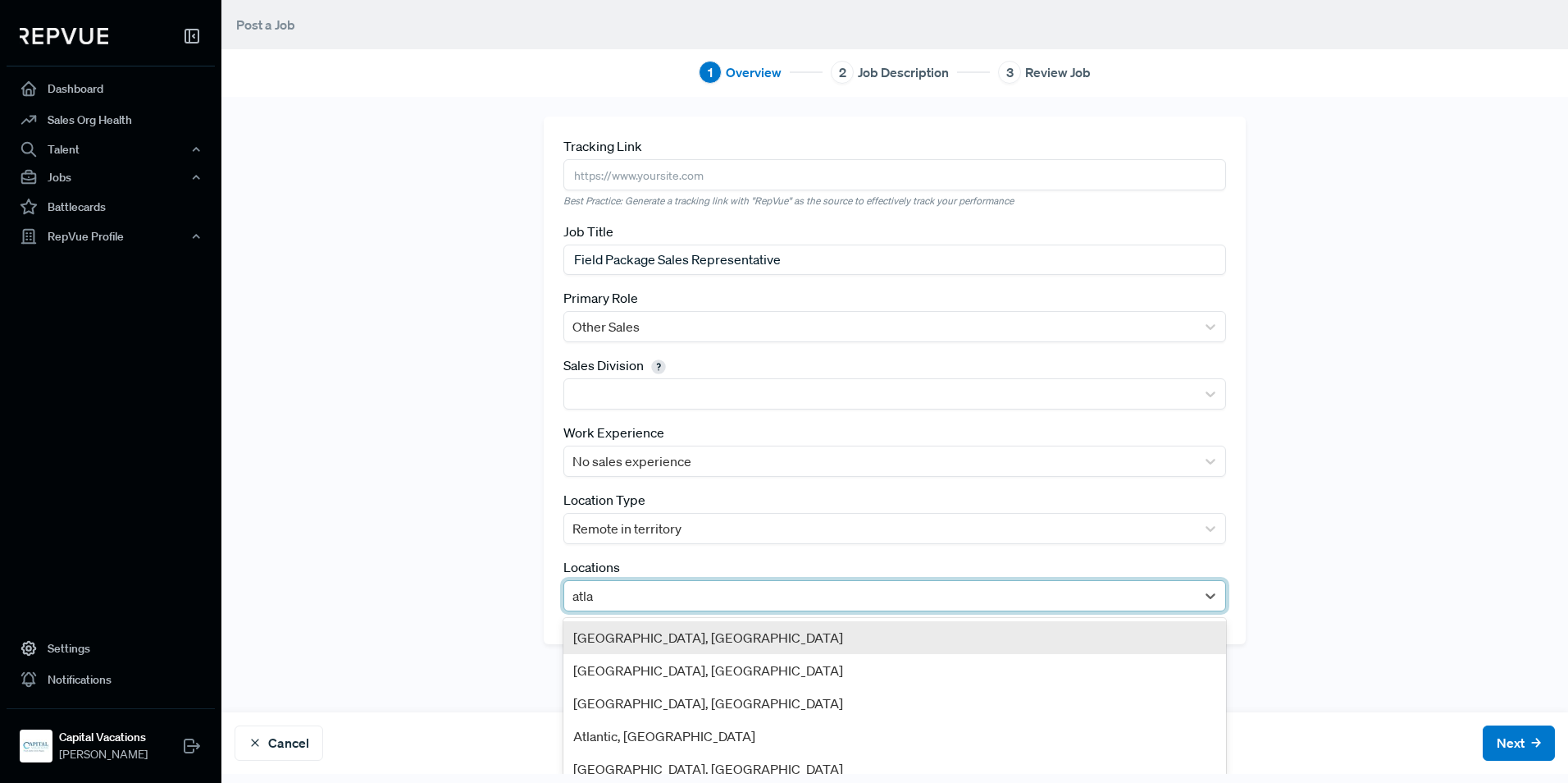
click at [658, 628] on div "[GEOGRAPHIC_DATA], [GEOGRAPHIC_DATA]" at bounding box center [894, 637] width 663 height 33
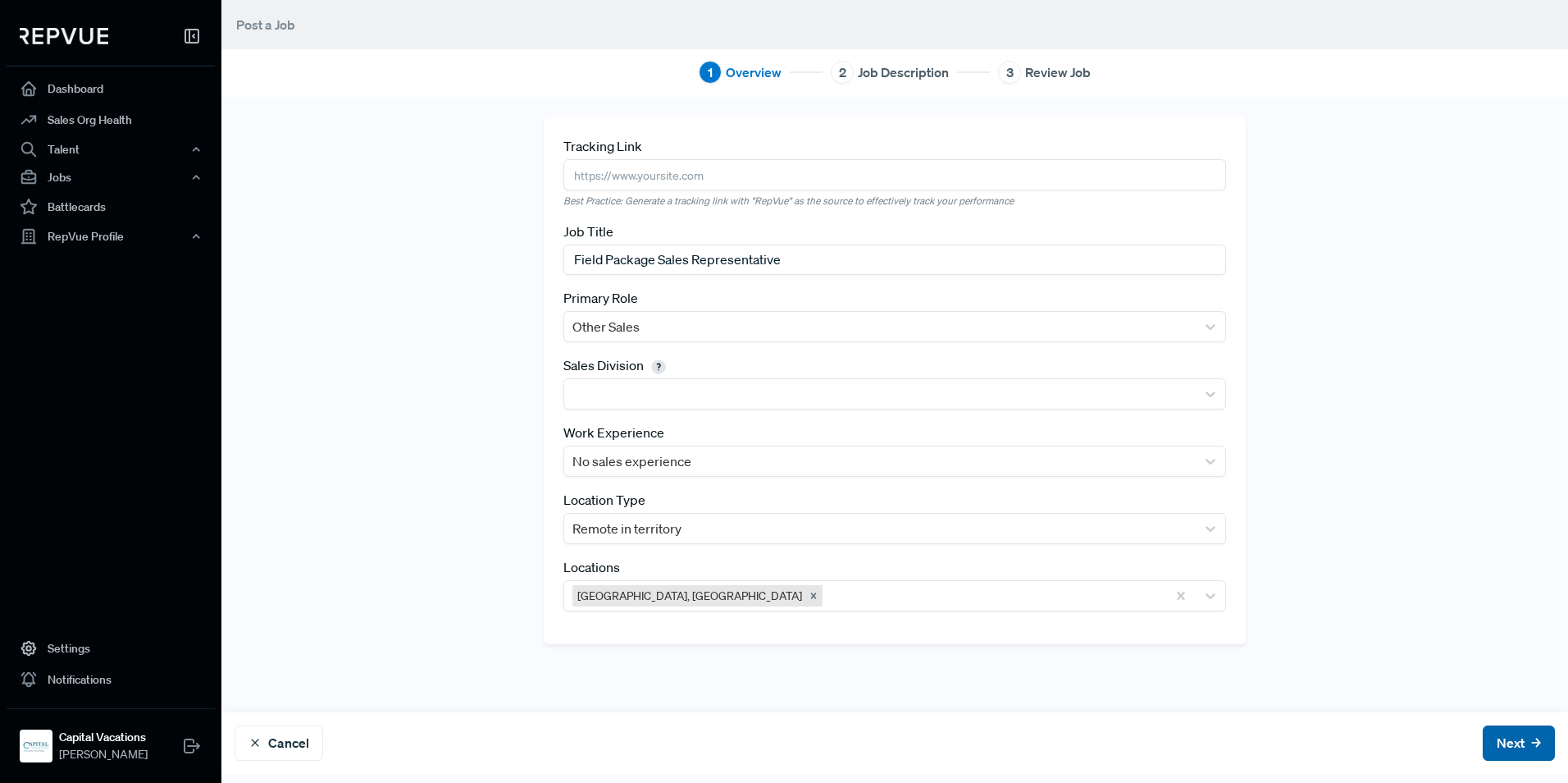
click at [1513, 741] on button "Next" at bounding box center [1519, 743] width 72 height 35
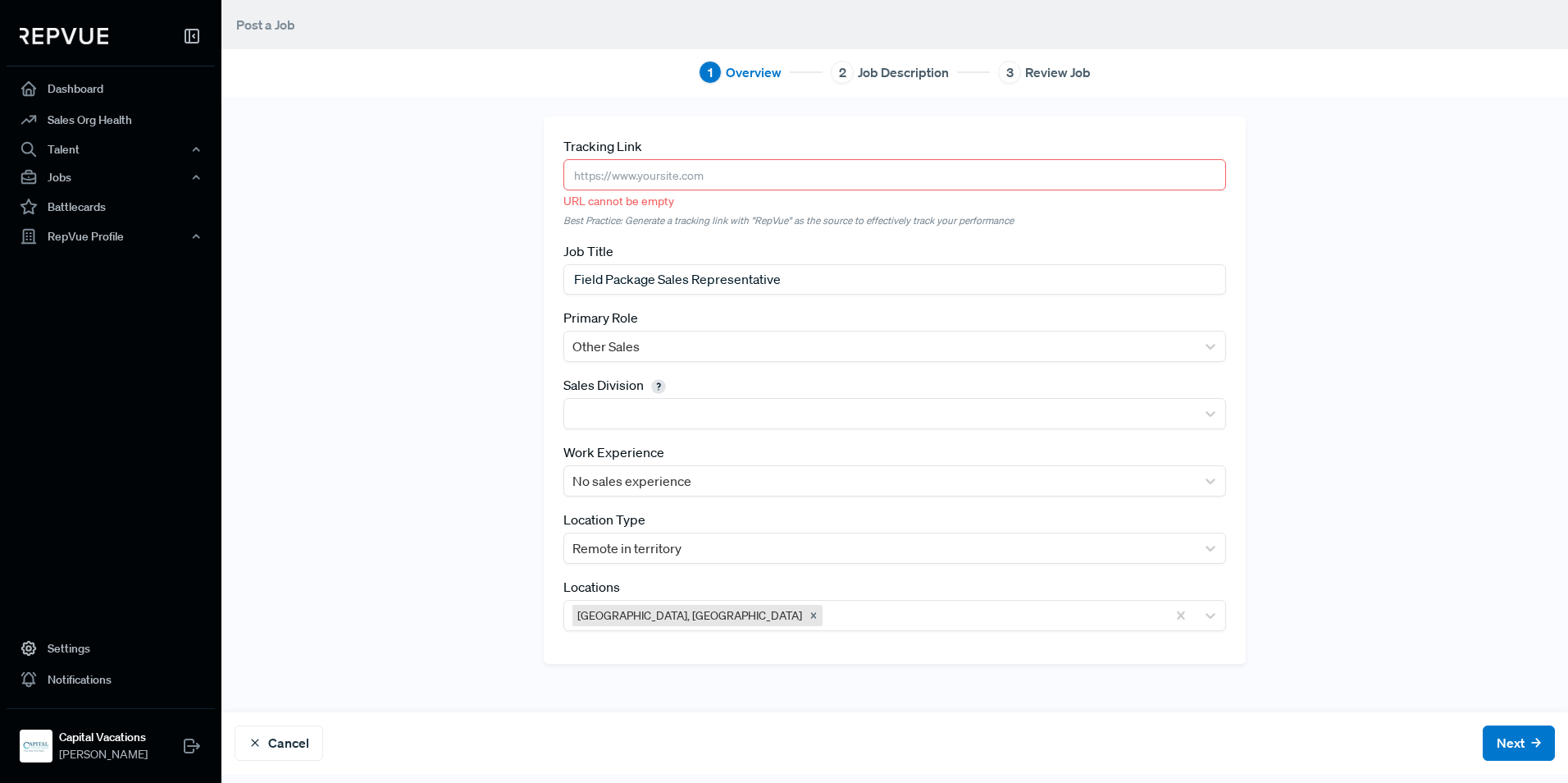
click at [659, 151] on div "Tracking Link URL cannot be empty Best Practice: Generate a tracking link with …" at bounding box center [894, 181] width 663 height 91
click at [659, 166] on input "text" at bounding box center [894, 174] width 663 height 30
click at [601, 178] on input "text" at bounding box center [894, 174] width 663 height 30
paste input "about:blank"
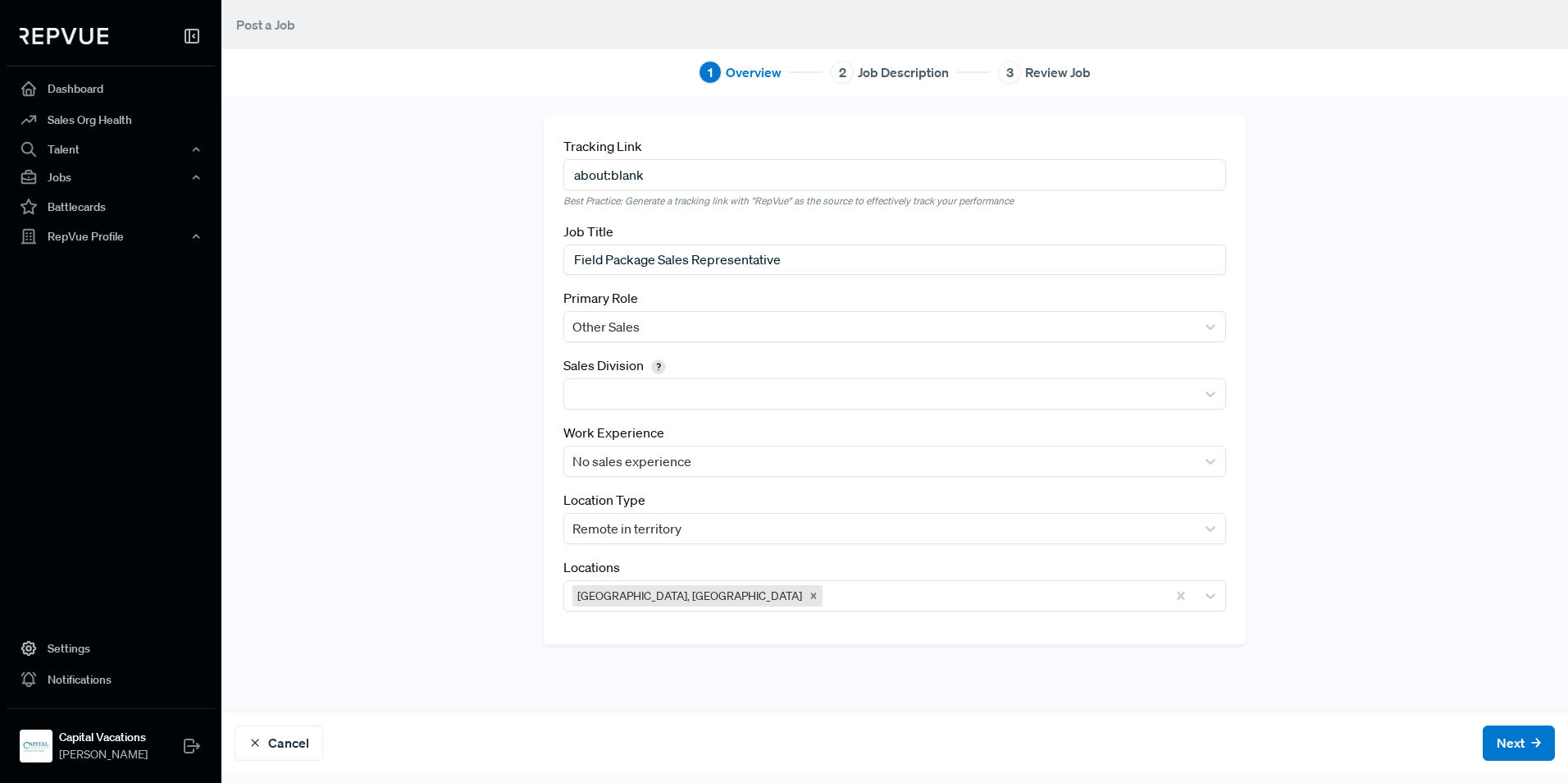
drag, startPoint x: 543, startPoint y: 180, endPoint x: 226, endPoint y: 181, distance: 317.0
click at [226, 181] on div "Tracking Link about:blank Best Practice: Generate a tracking link with "RepVue"…" at bounding box center [894, 434] width 1346 height 676
paste input "[URL][DOMAIN_NAME]"
type input "[URL][DOMAIN_NAME]"
click at [1484, 736] on button "Next" at bounding box center [1519, 743] width 72 height 35
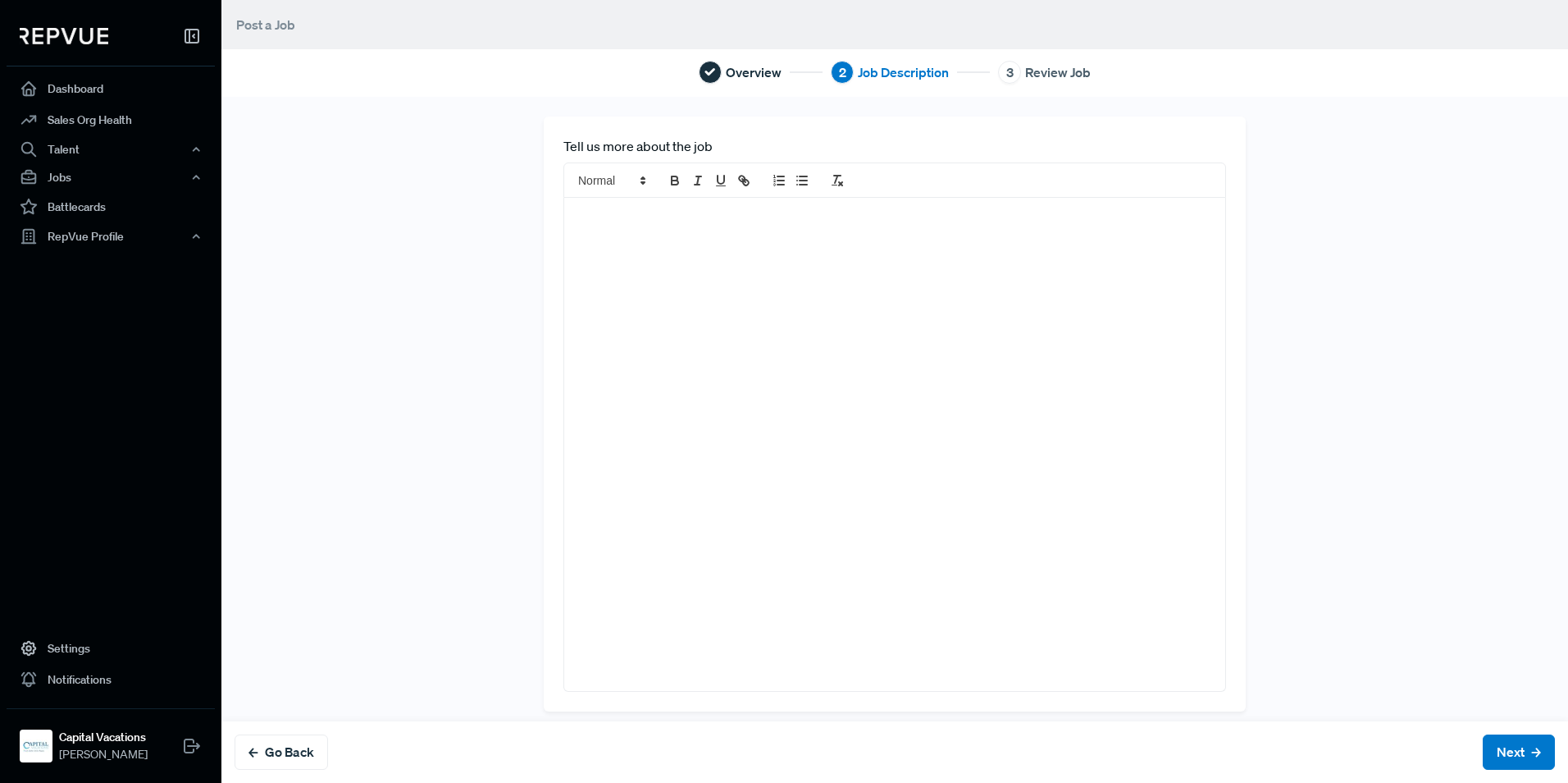
click at [757, 416] on div at bounding box center [894, 444] width 661 height 493
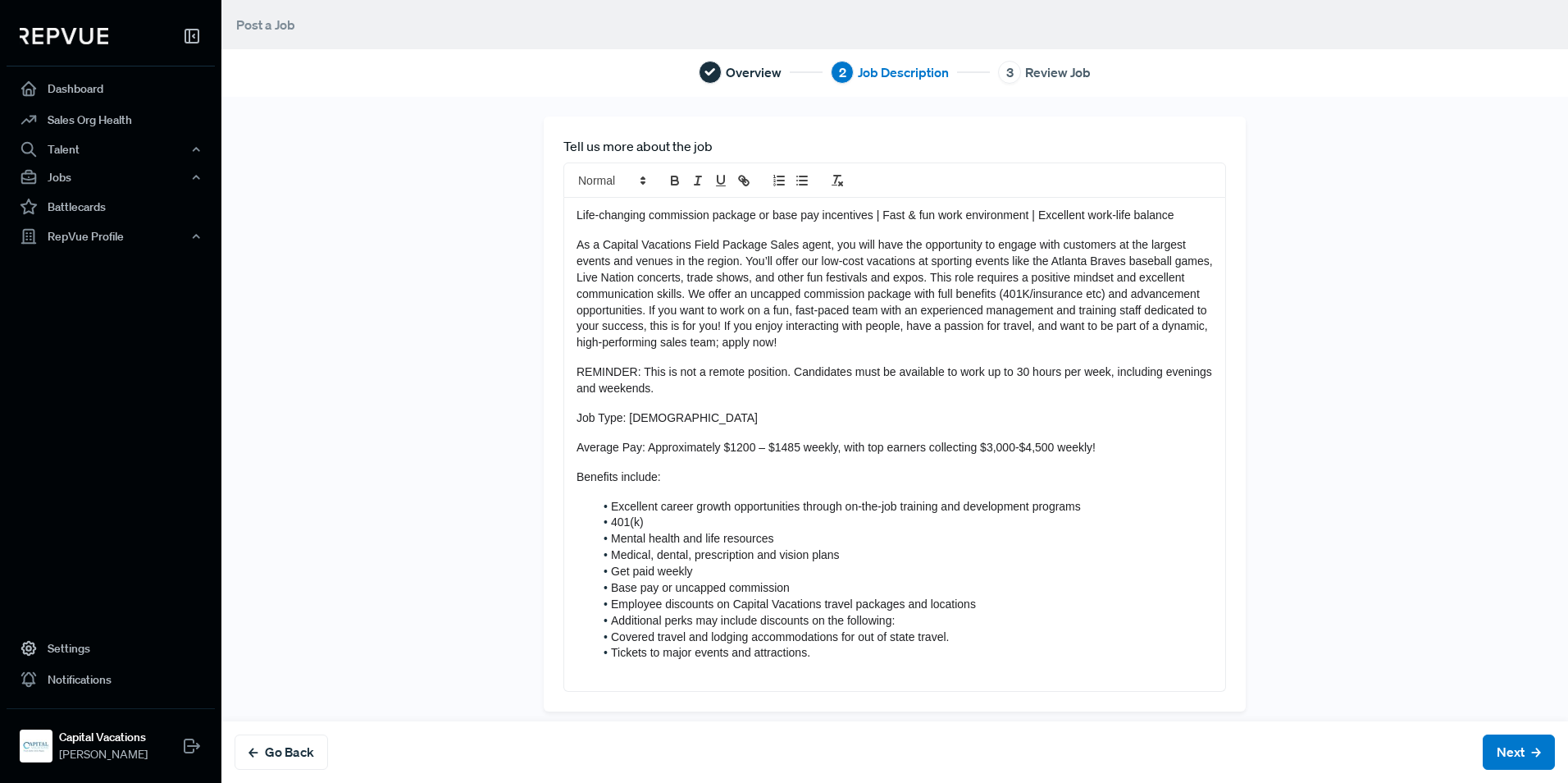
click at [1151, 430] on div "Life-changing commission package or base pay incentives | Fast & fun work envir…" at bounding box center [894, 444] width 661 height 493
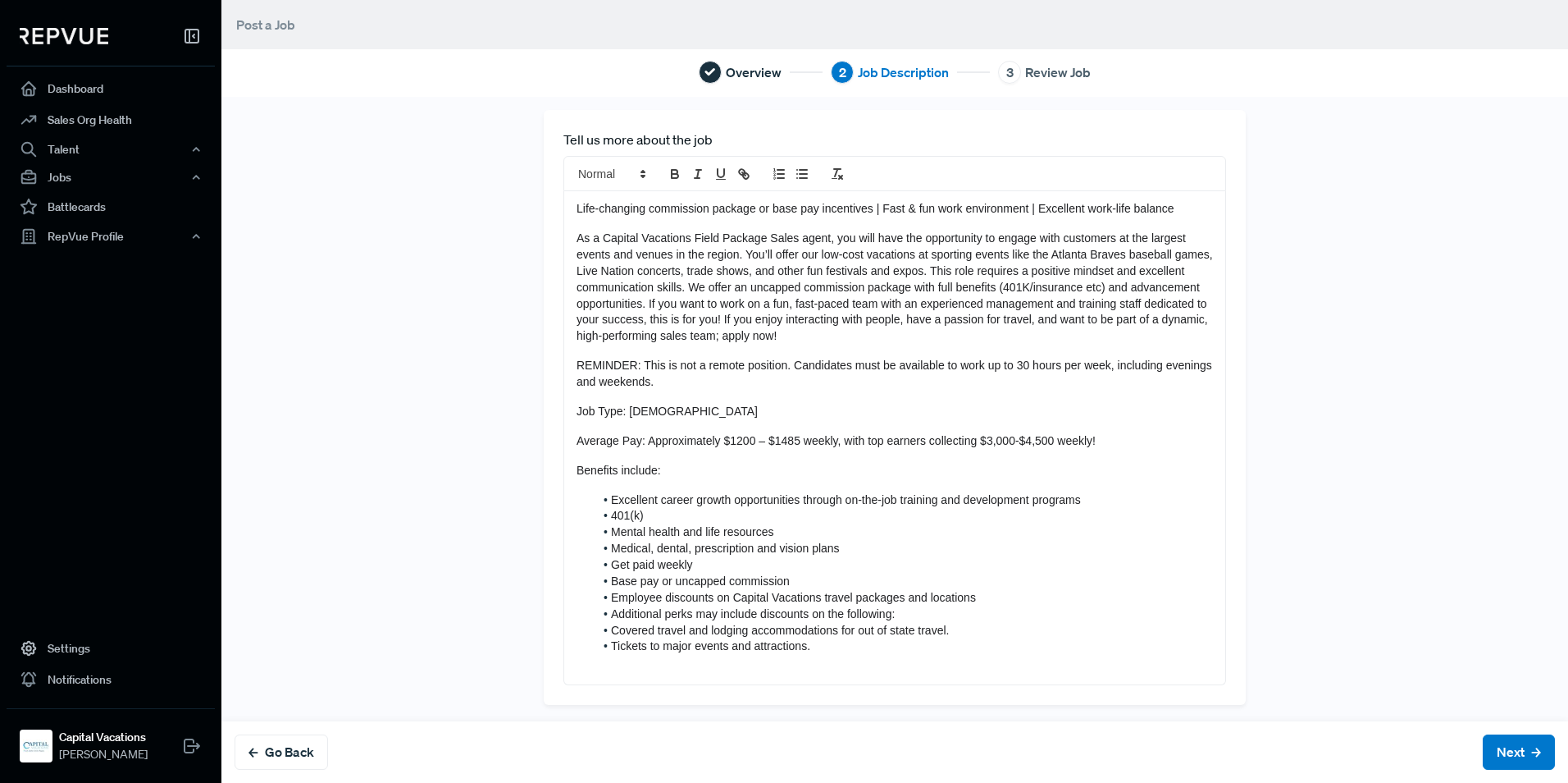
scroll to position [10, 0]
click at [611, 523] on span "Mental health and life resources" at bounding box center [692, 528] width 162 height 13
click at [611, 524] on span "Mental health and life resources" at bounding box center [692, 528] width 162 height 13
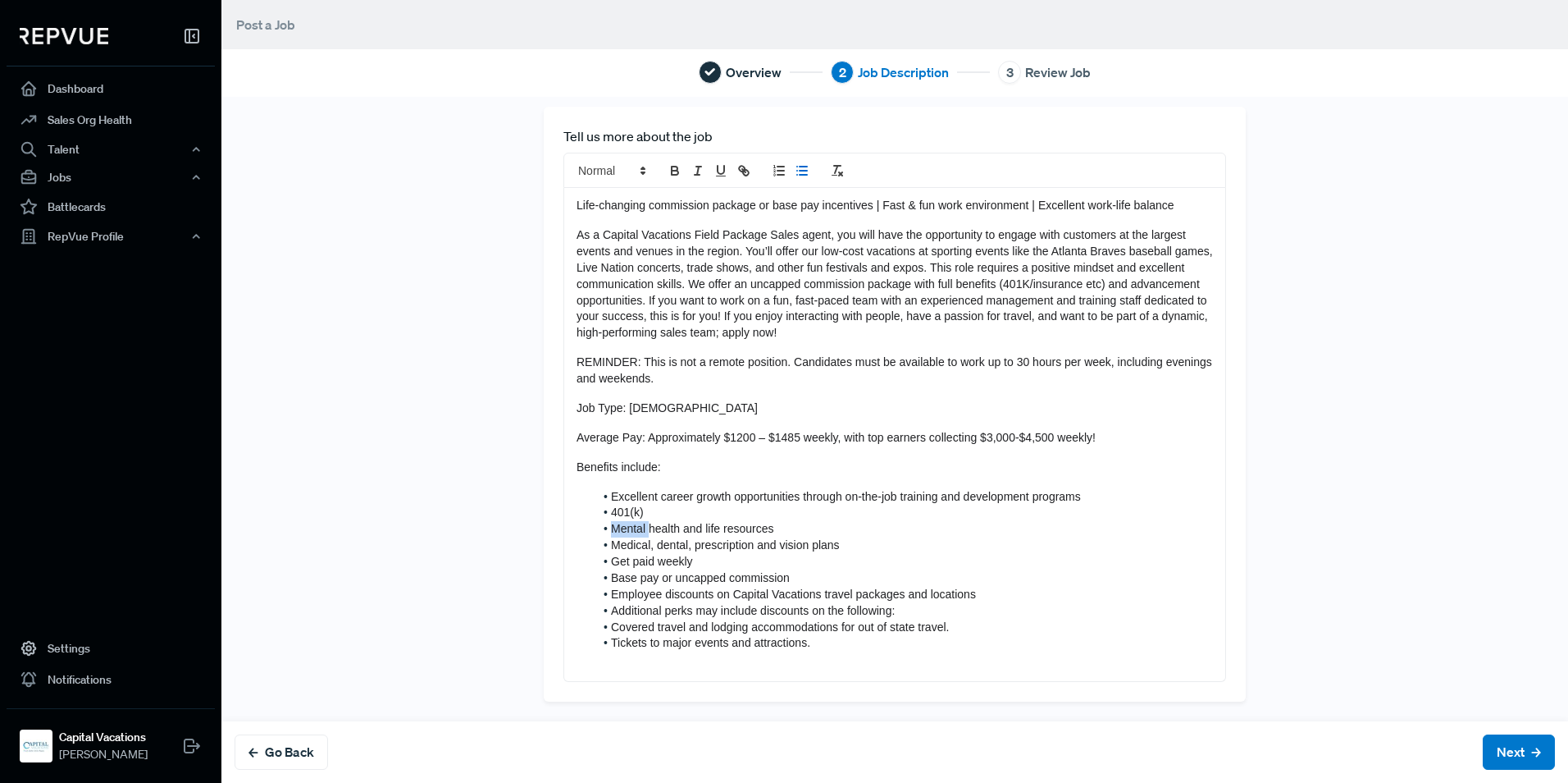
click at [611, 524] on span "Mental health and life resources" at bounding box center [692, 528] width 162 height 13
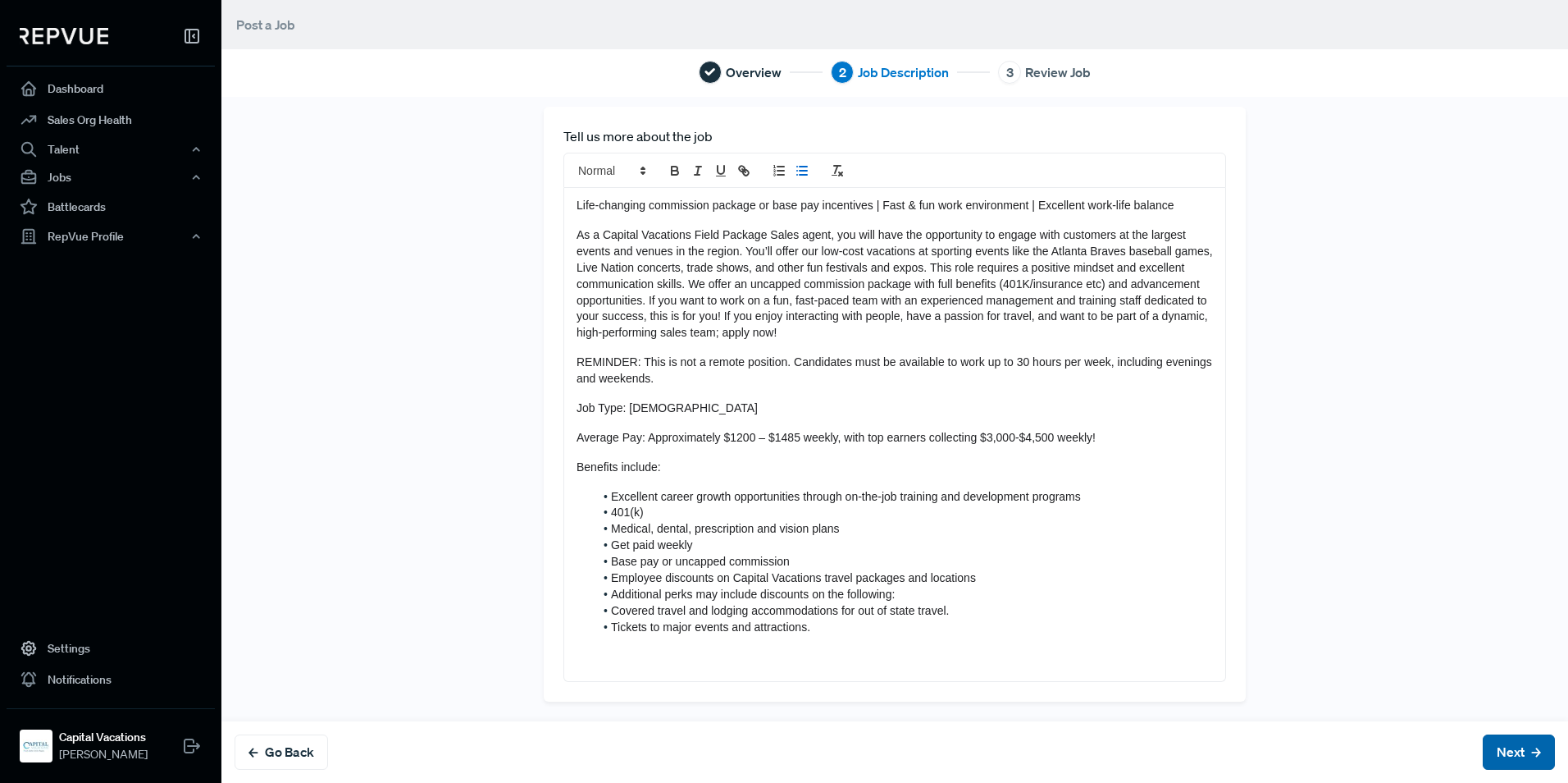
click at [1513, 742] on button "Next" at bounding box center [1519, 752] width 72 height 35
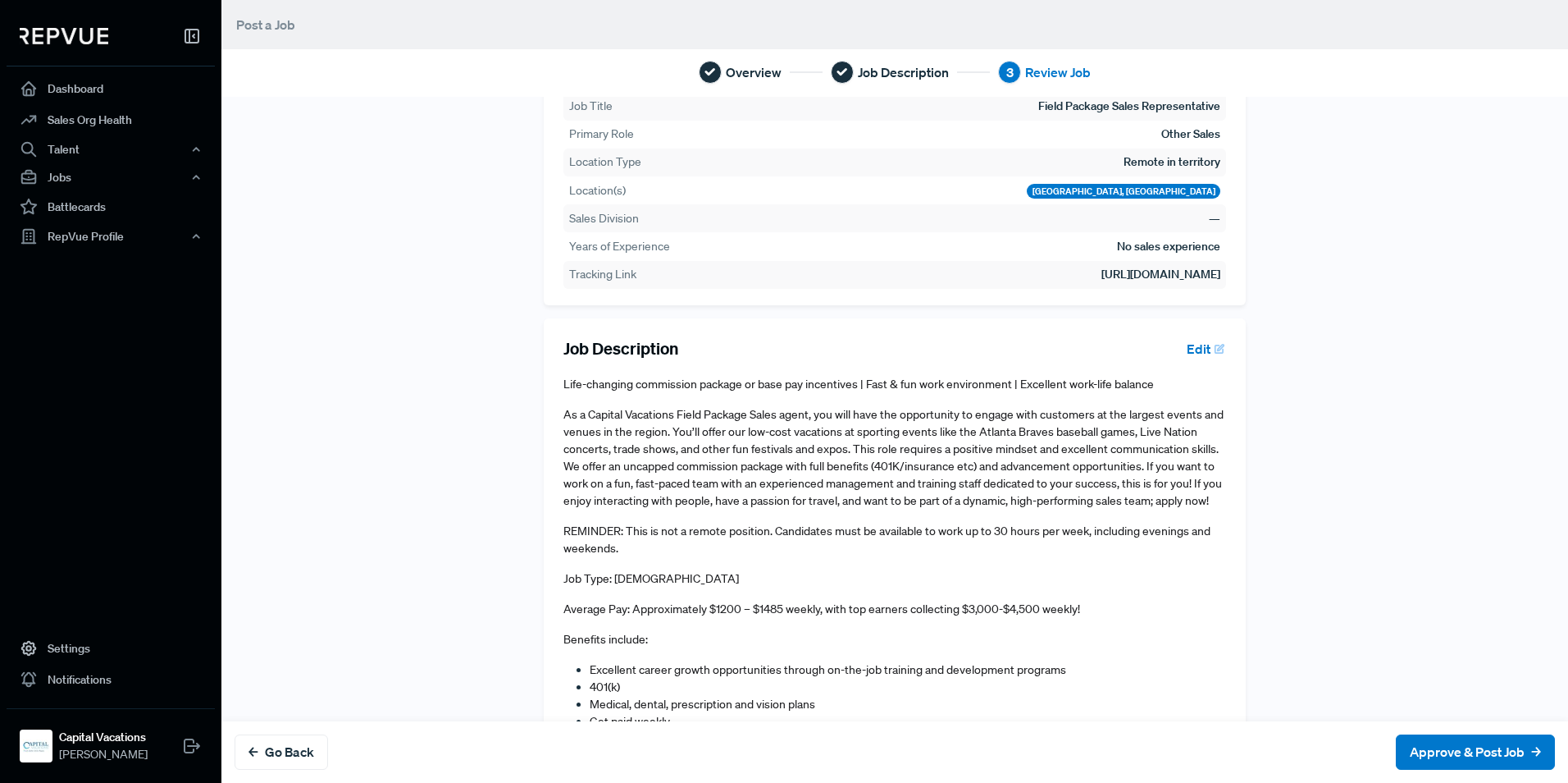
scroll to position [306, 0]
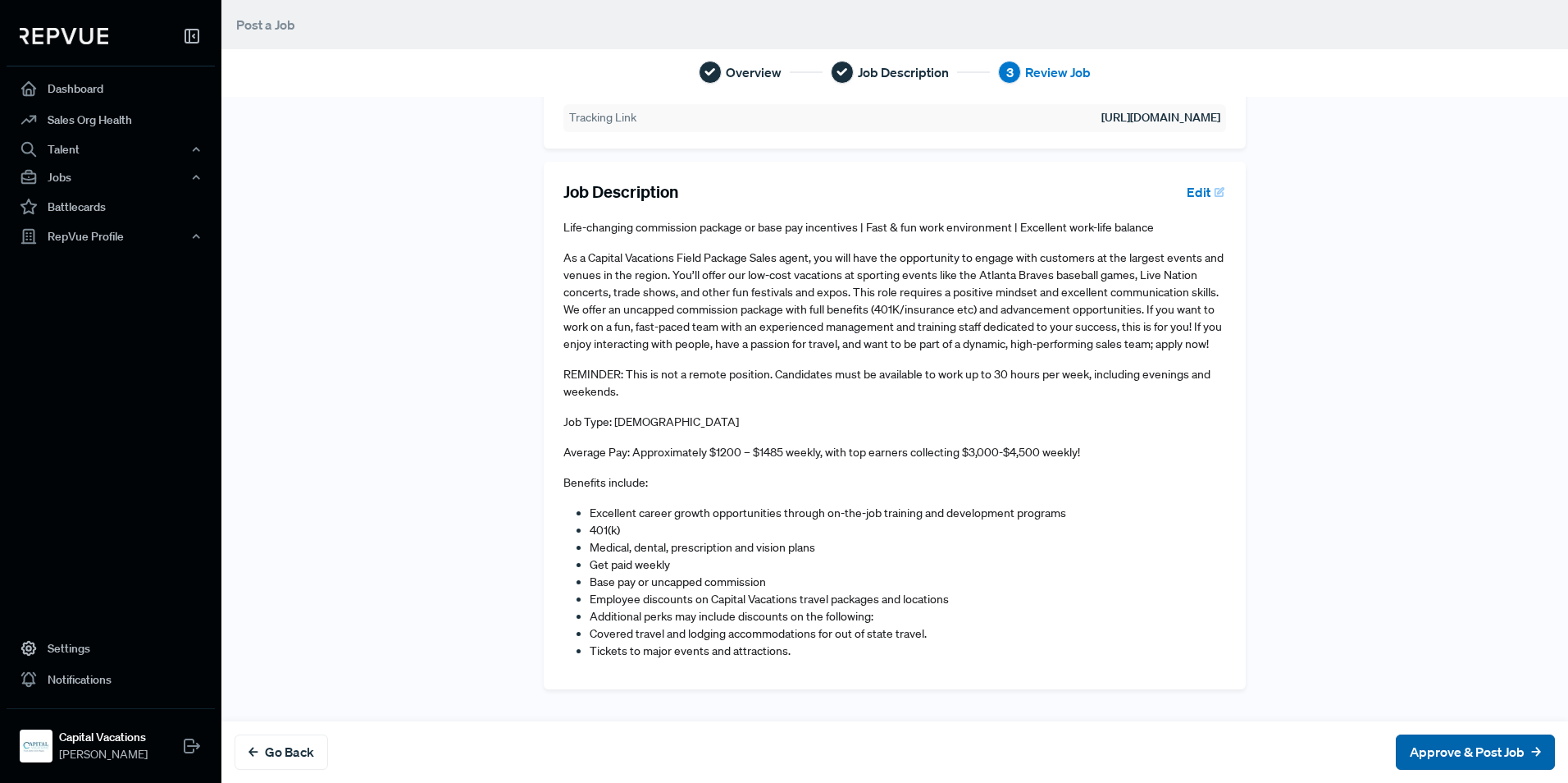
click at [1420, 746] on button "Approve & Post Job" at bounding box center [1475, 752] width 159 height 35
